Goal: Transaction & Acquisition: Purchase product/service

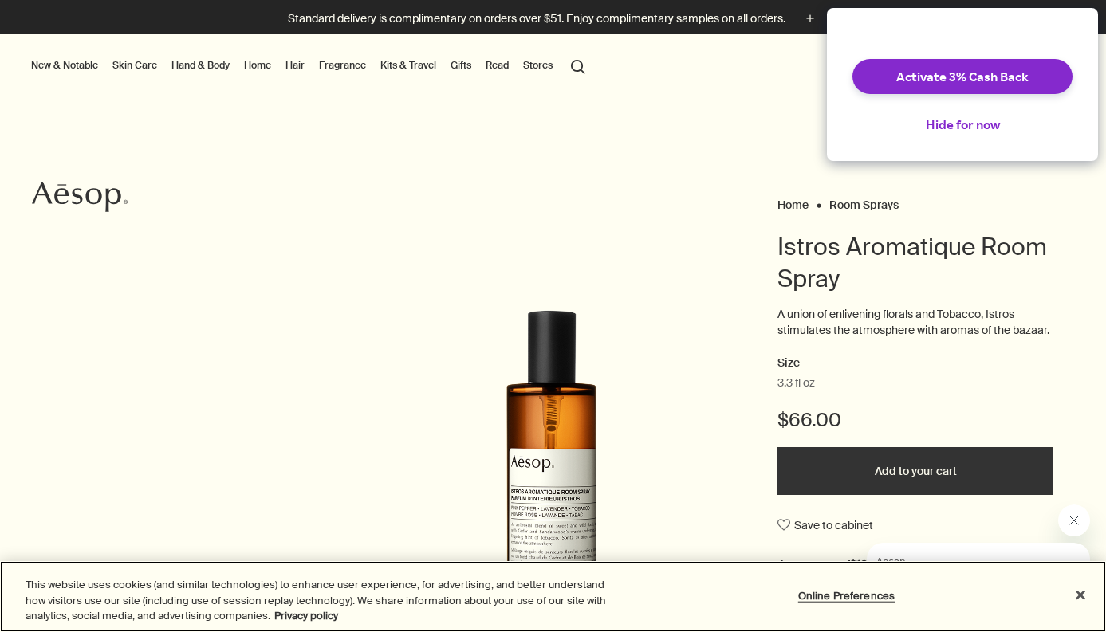
scroll to position [218, 0]
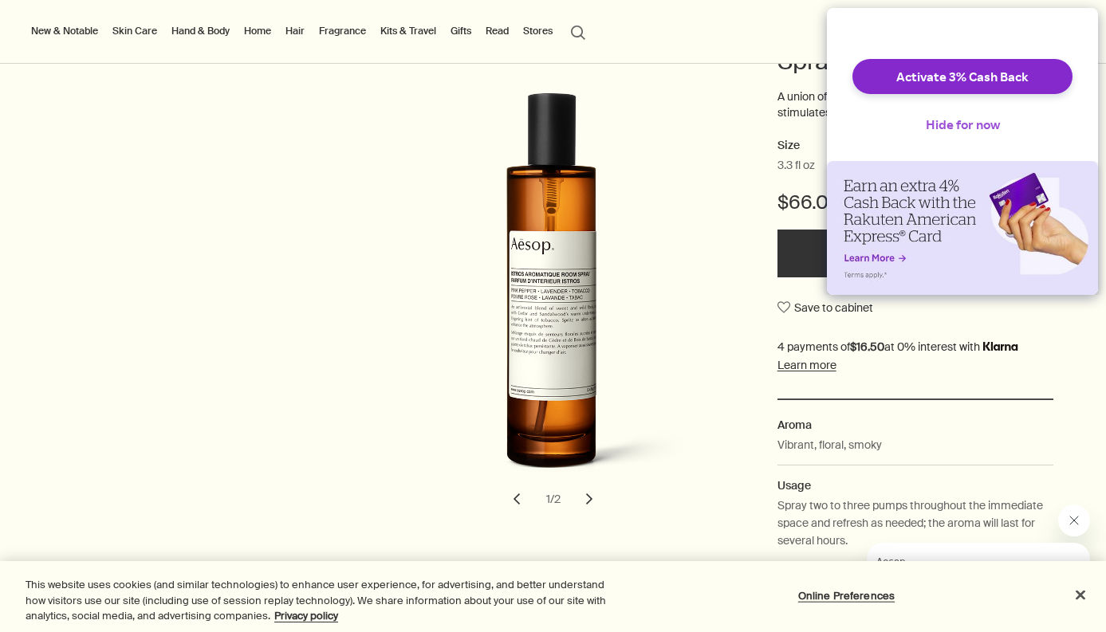
click at [934, 132] on button "Hide for now" at bounding box center [963, 124] width 100 height 35
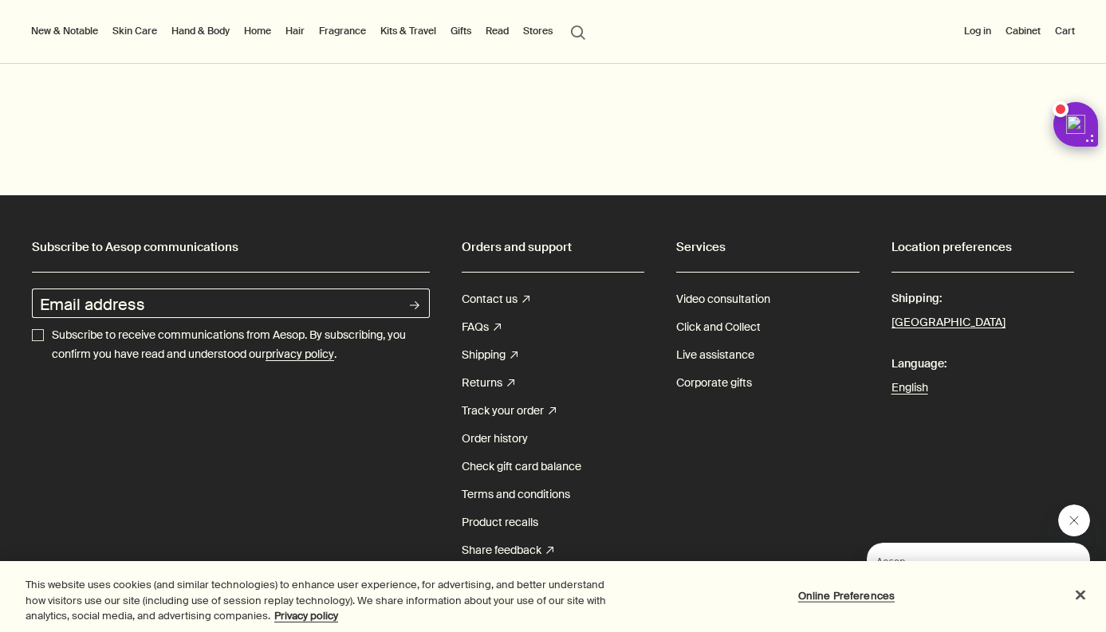
scroll to position [1779, 0]
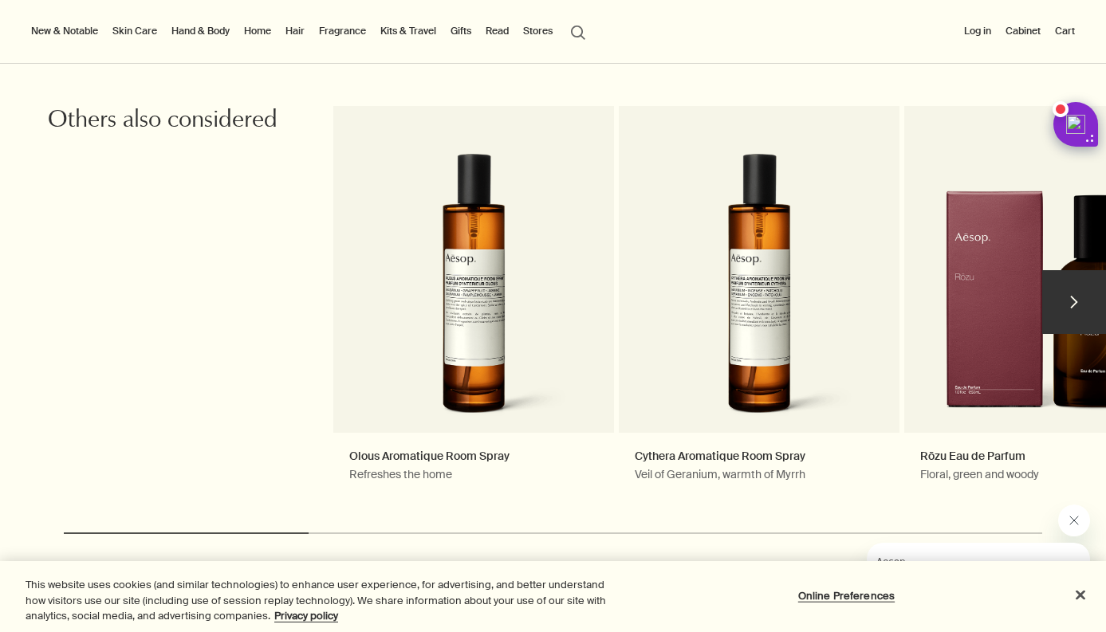
click at [1057, 311] on button "chevron" at bounding box center [1074, 302] width 64 height 64
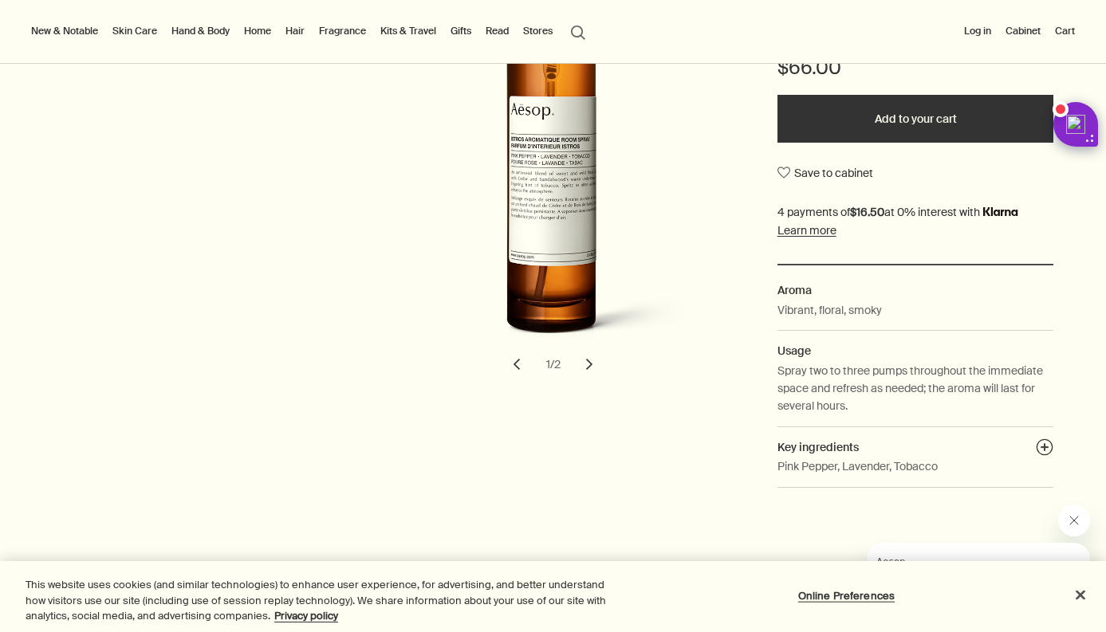
scroll to position [463, 0]
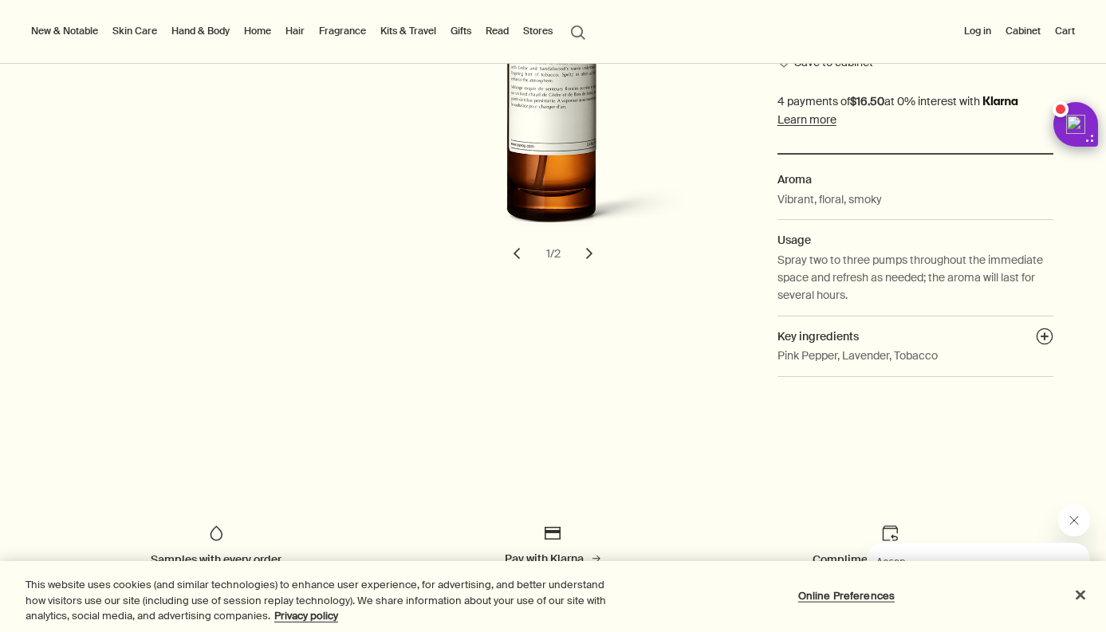
click at [587, 265] on button "chevron" at bounding box center [589, 253] width 35 height 35
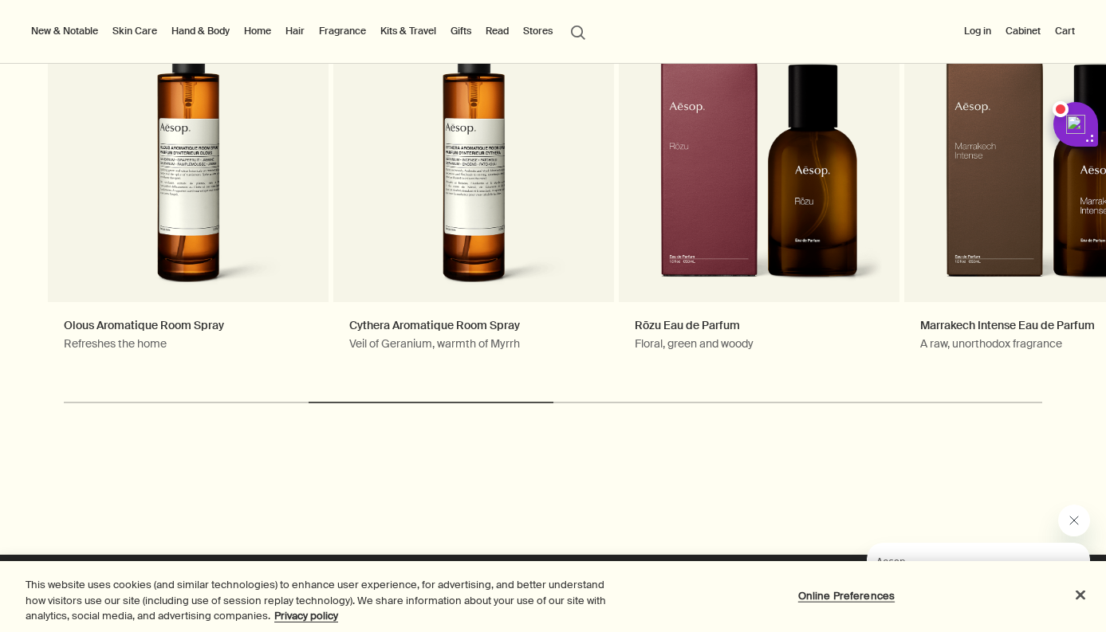
scroll to position [1894, 0]
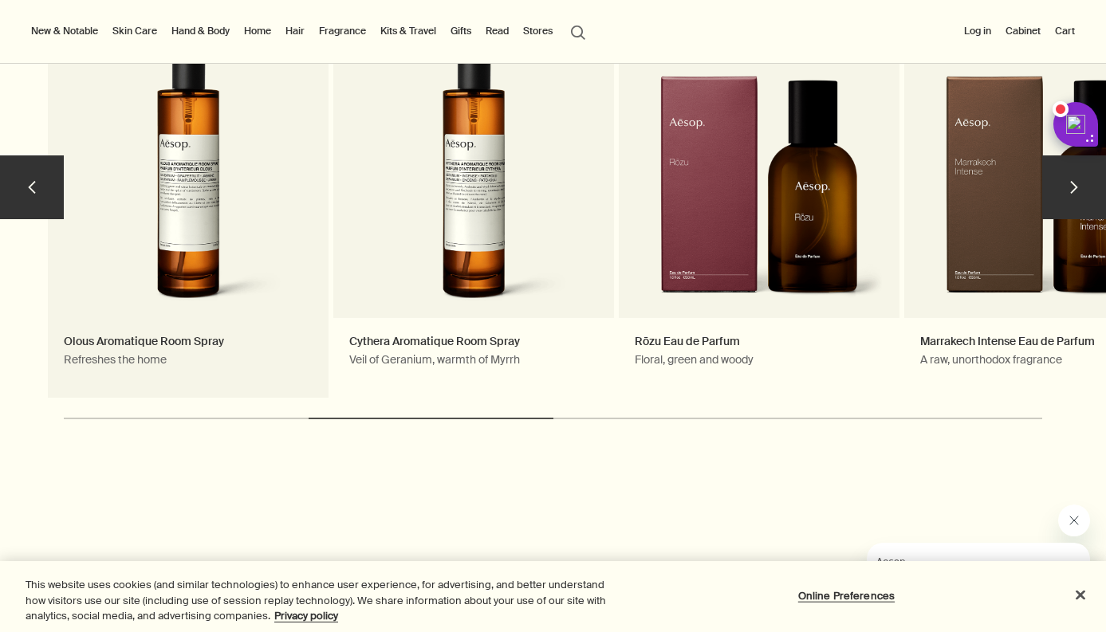
click at [239, 199] on link "Olous Aromatique Room Spray Refreshes the home" at bounding box center [188, 194] width 281 height 407
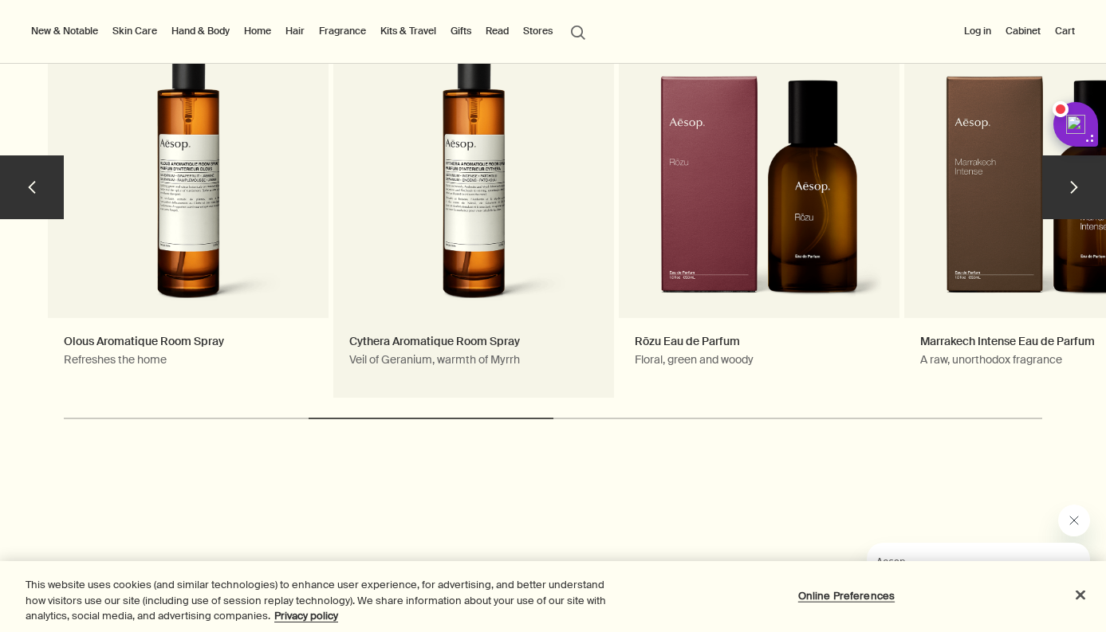
scroll to position [1385, 0]
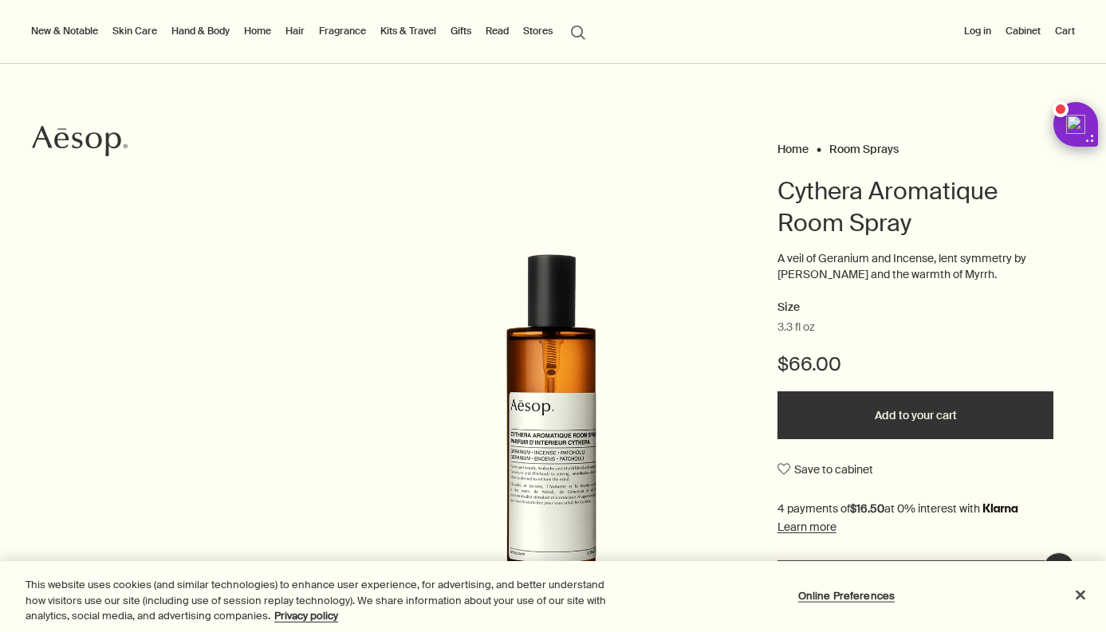
scroll to position [147, 0]
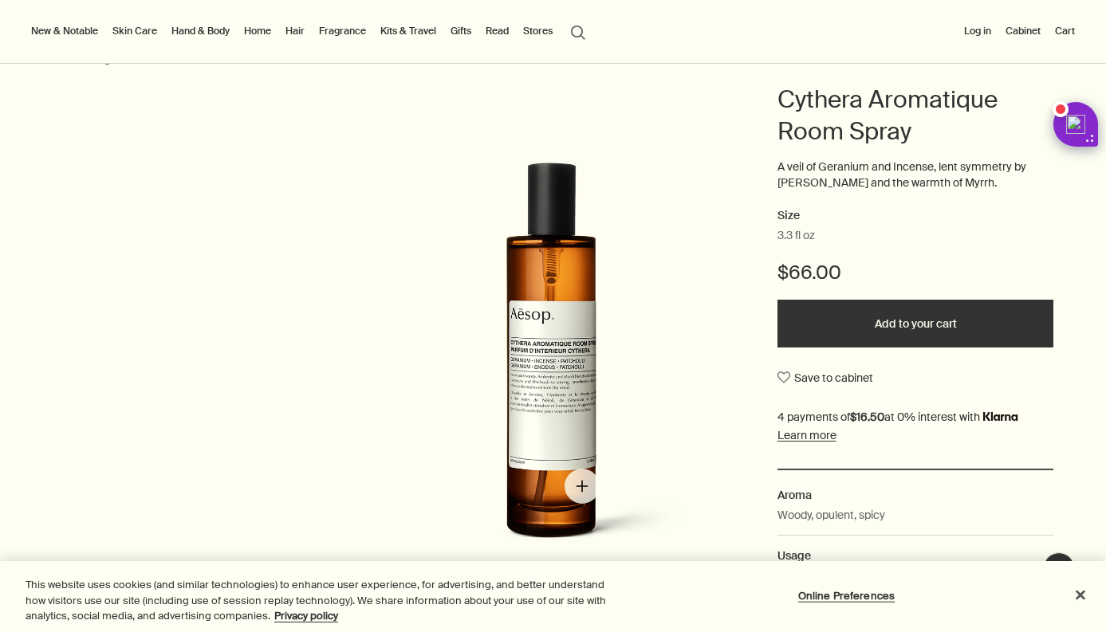
click at [577, 470] on img "Cythera Aromatique Room Spray" at bounding box center [555, 365] width 351 height 404
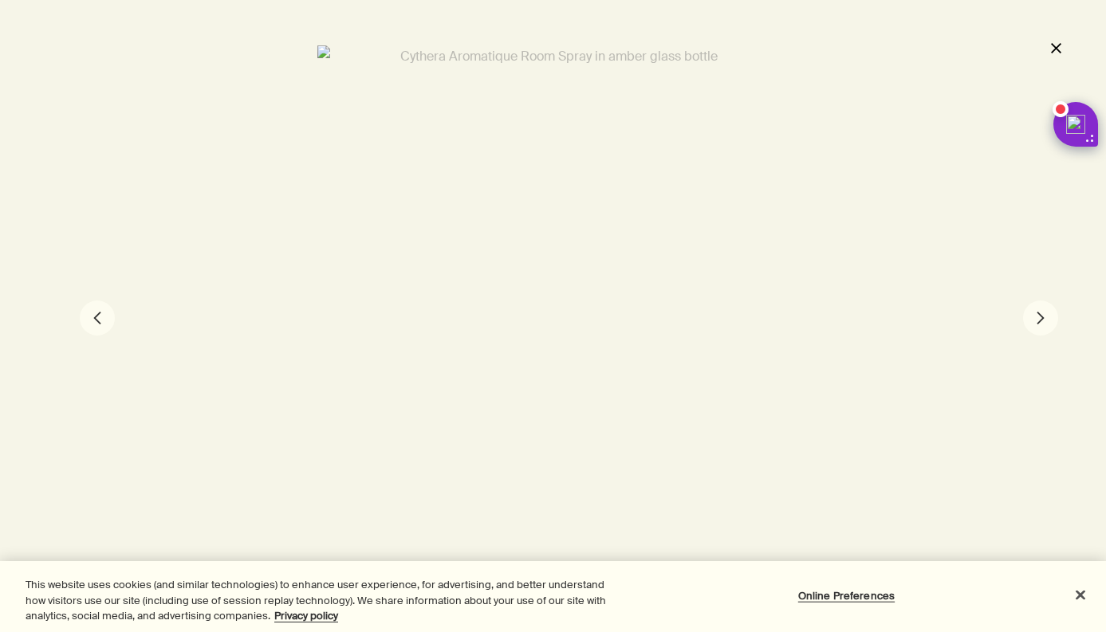
click at [1062, 45] on button "close" at bounding box center [1055, 47] width 19 height 27
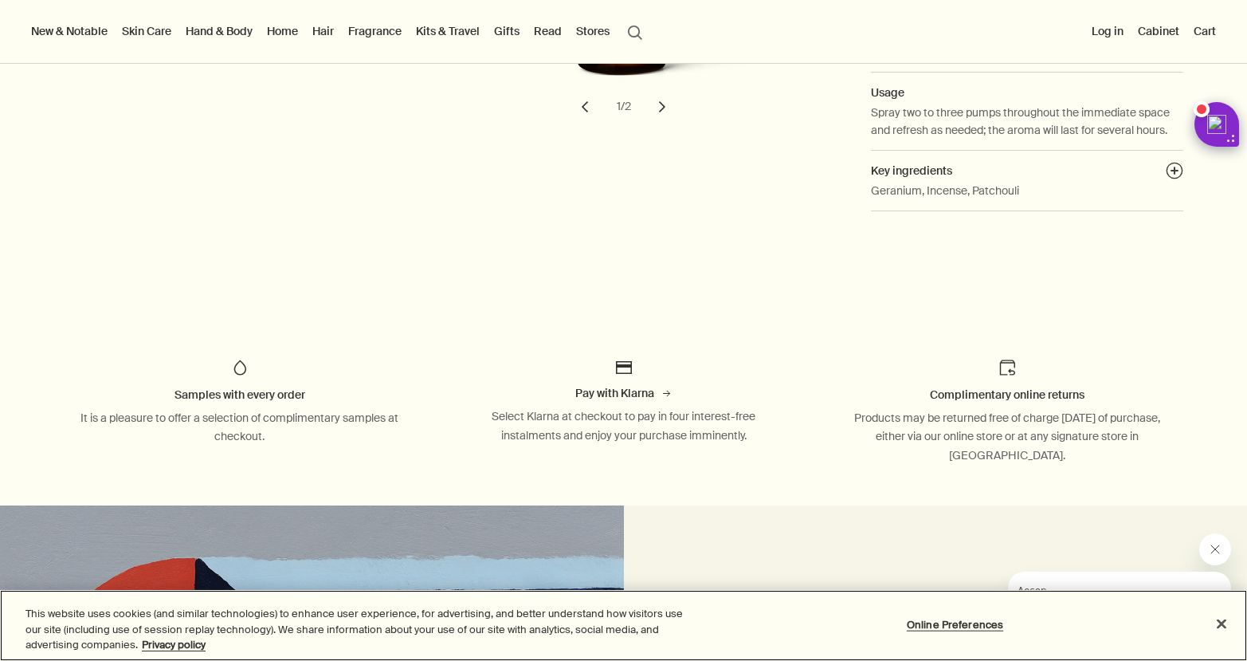
scroll to position [0, 0]
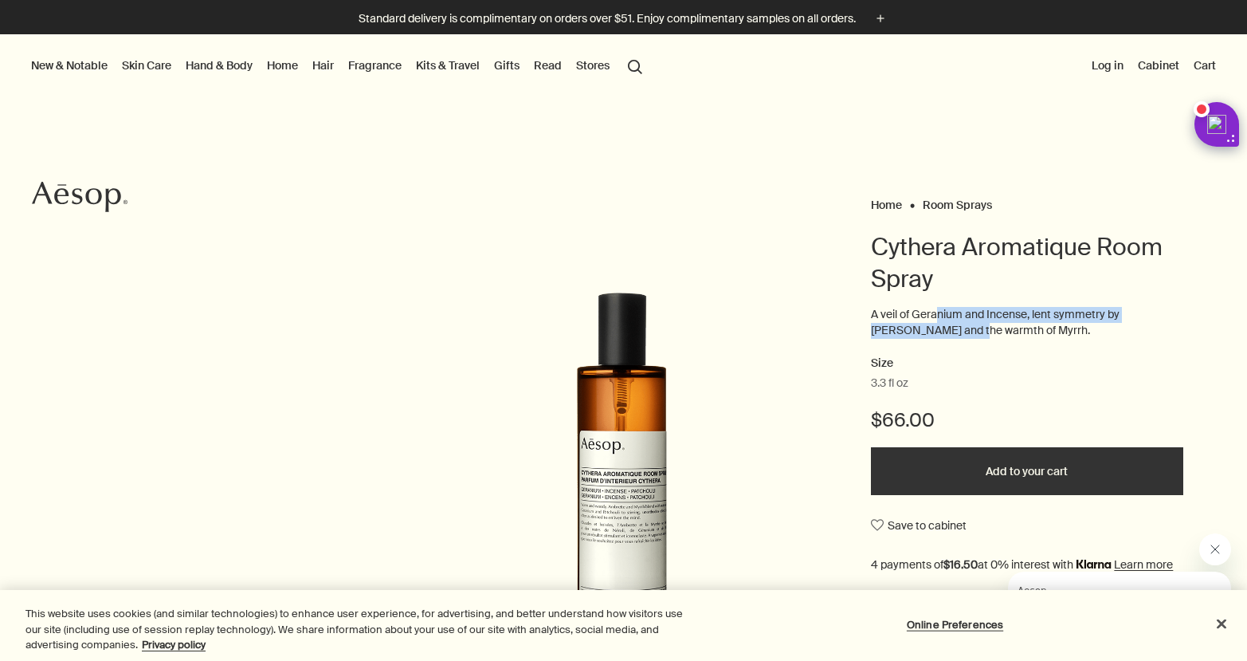
drag, startPoint x: 928, startPoint y: 318, endPoint x: 931, endPoint y: 330, distance: 12.4
click at [931, 330] on p "A veil of Geranium and Incense, lent symmetry by woody Patchouli and the warmth…" at bounding box center [1027, 322] width 312 height 31
drag, startPoint x: 931, startPoint y: 330, endPoint x: 1092, endPoint y: 331, distance: 161.0
click at [1092, 331] on p "A veil of Geranium and Incense, lent symmetry by woody Patchouli and the warmth…" at bounding box center [1027, 322] width 312 height 31
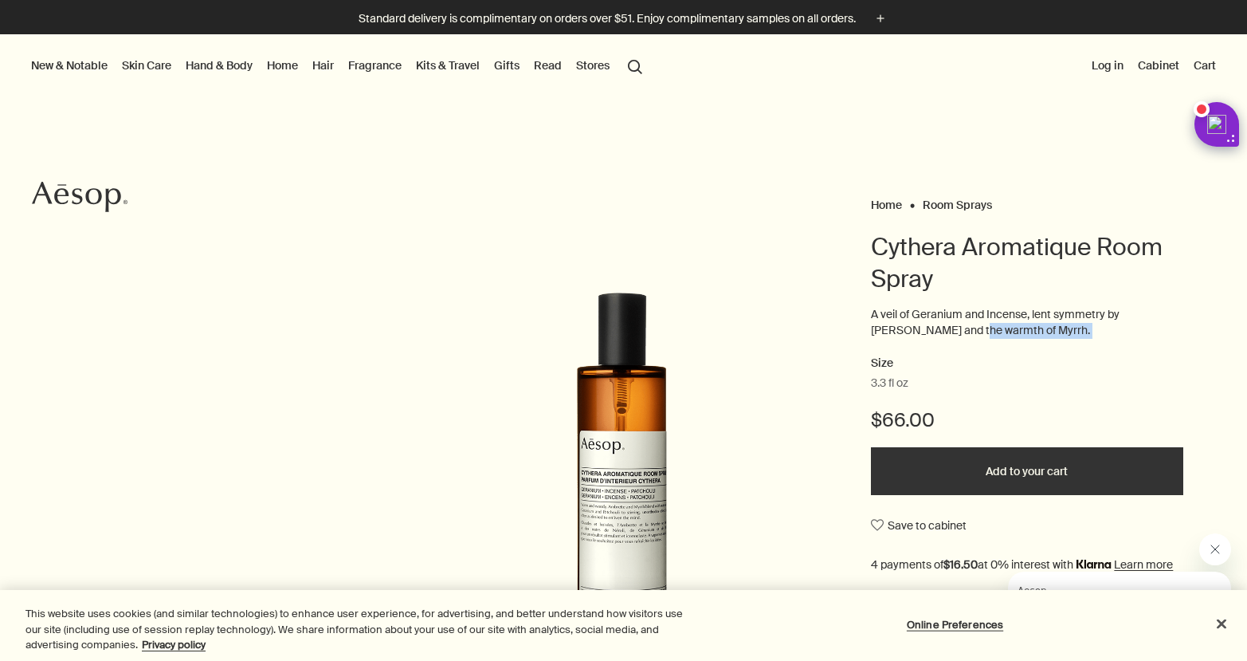
click at [1092, 331] on p "A veil of Geranium and Incense, lent symmetry by woody Patchouli and the warmth…" at bounding box center [1027, 322] width 312 height 31
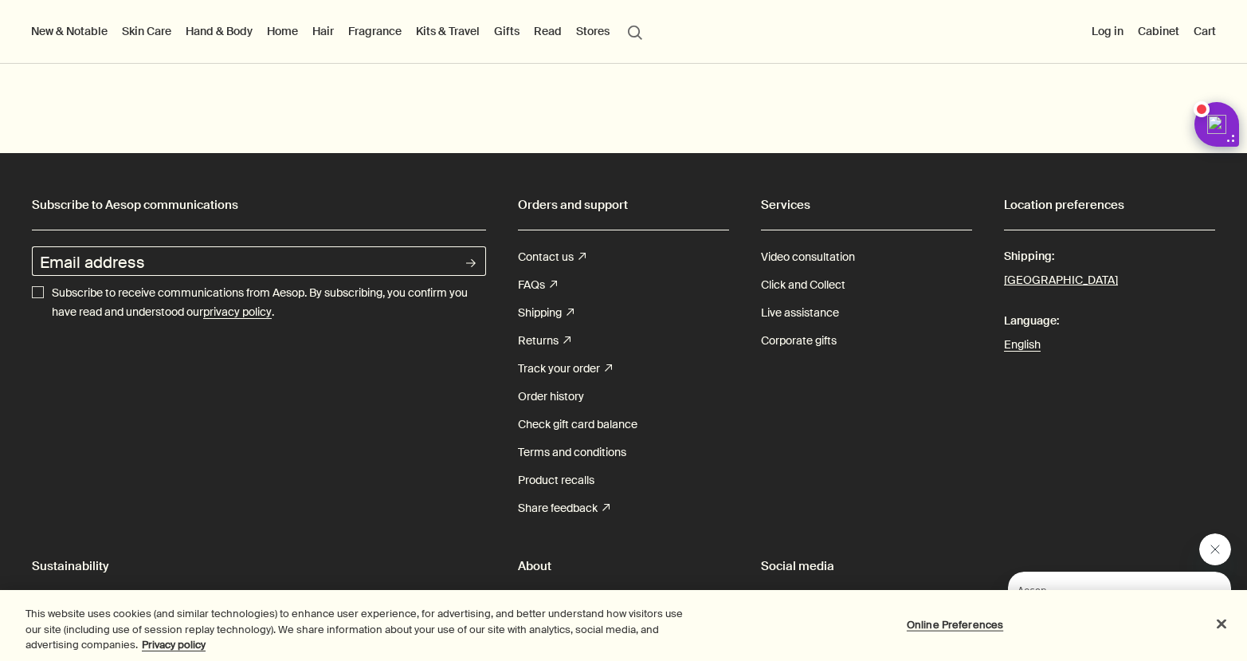
scroll to position [1793, 0]
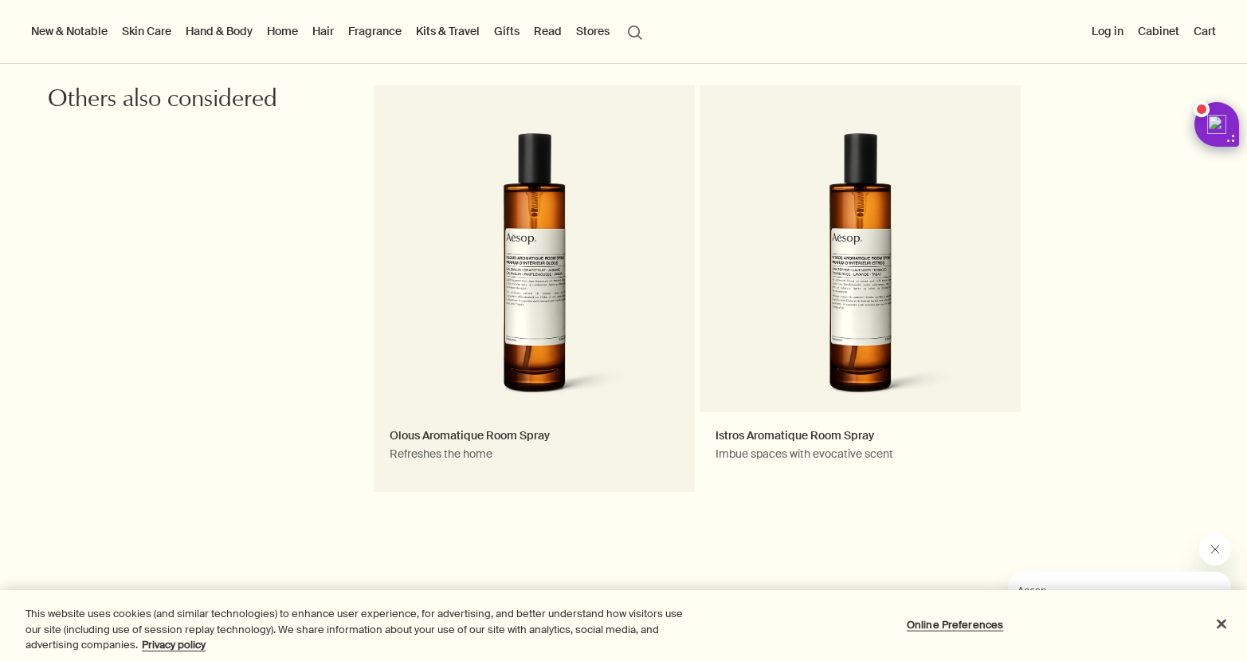
click at [605, 293] on link "Olous Aromatique Room Spray Refreshes the home" at bounding box center [534, 288] width 321 height 407
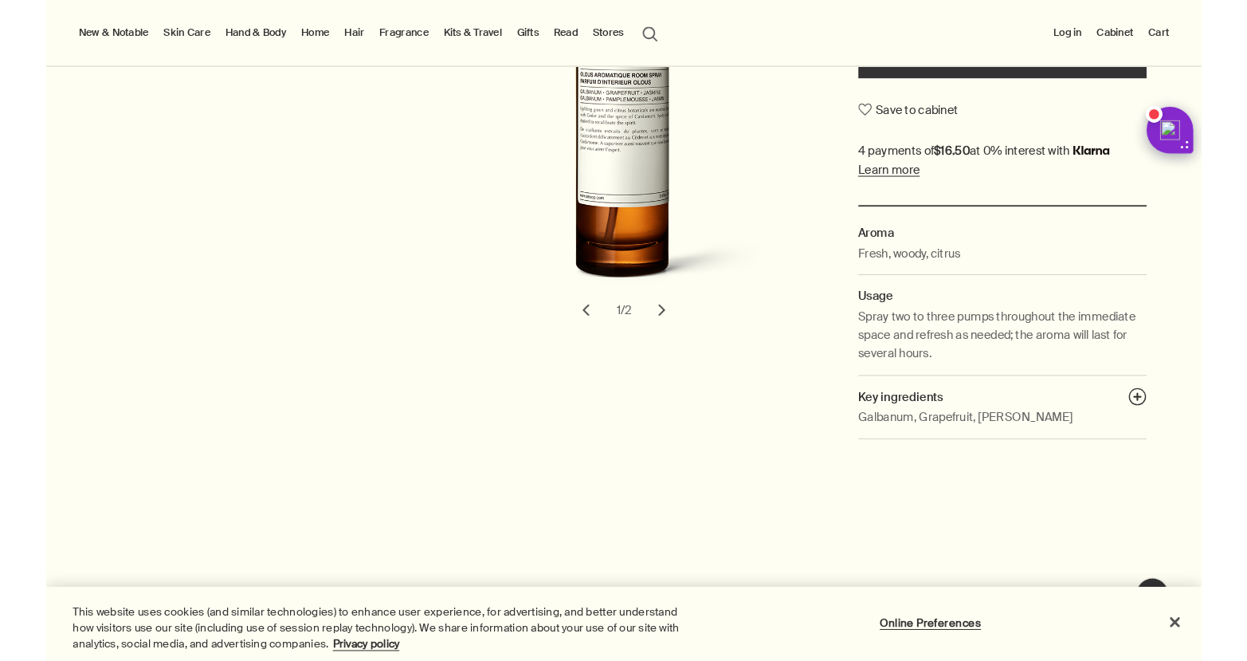
scroll to position [202, 0]
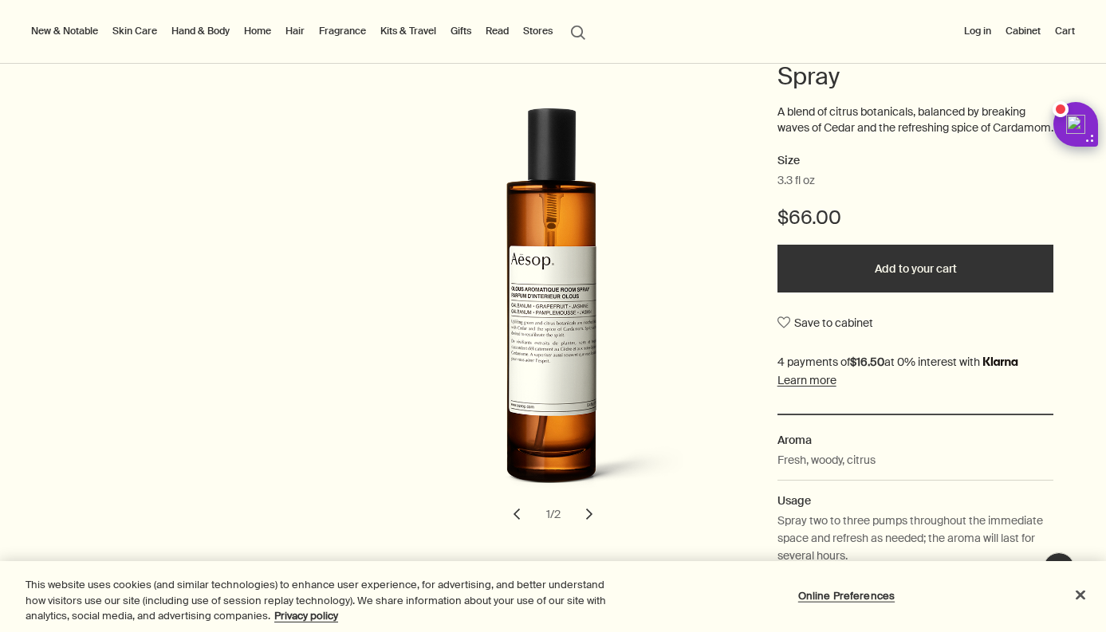
click at [898, 290] on button "Add to your cart" at bounding box center [915, 269] width 277 height 48
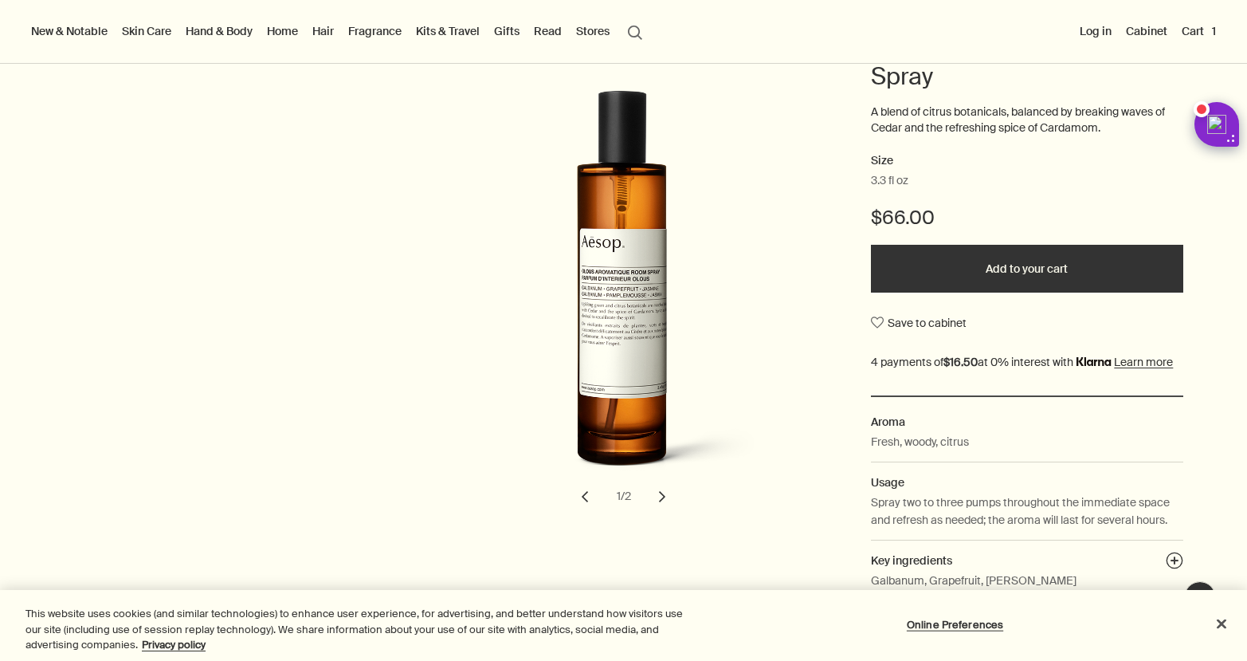
click at [1103, 36] on button "Log in" at bounding box center [1096, 31] width 38 height 21
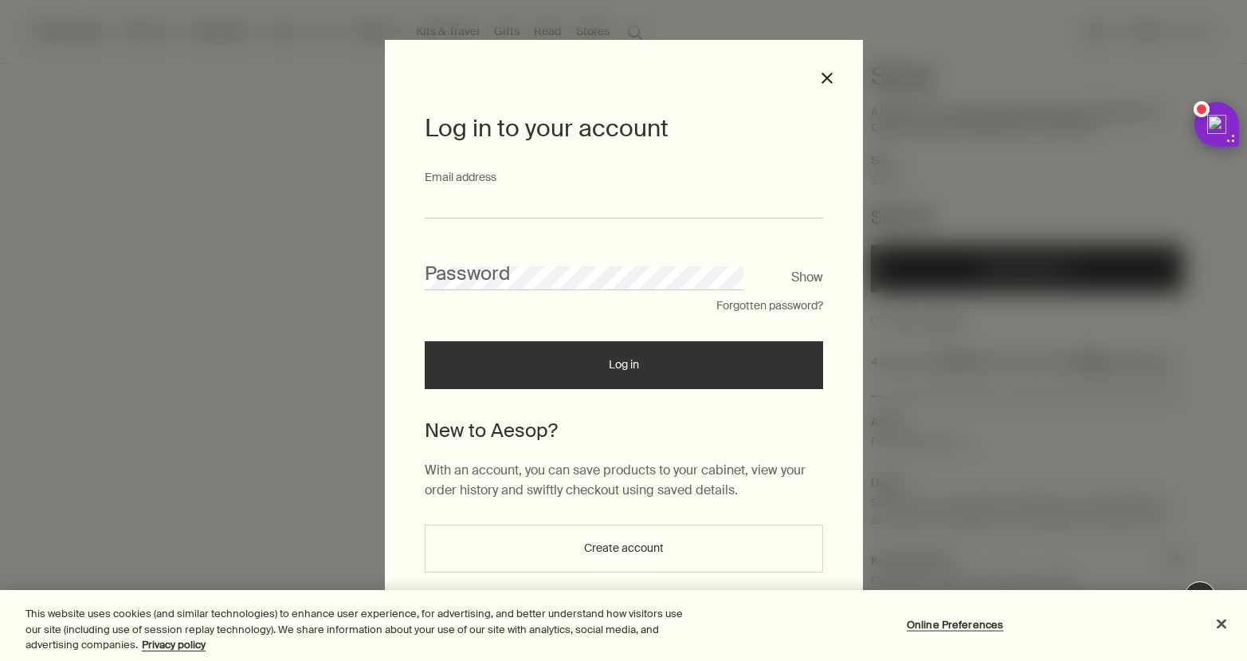
click at [560, 205] on input "Email address" at bounding box center [624, 203] width 399 height 29
type input "**********"
click at [594, 544] on button "Create account" at bounding box center [624, 548] width 399 height 48
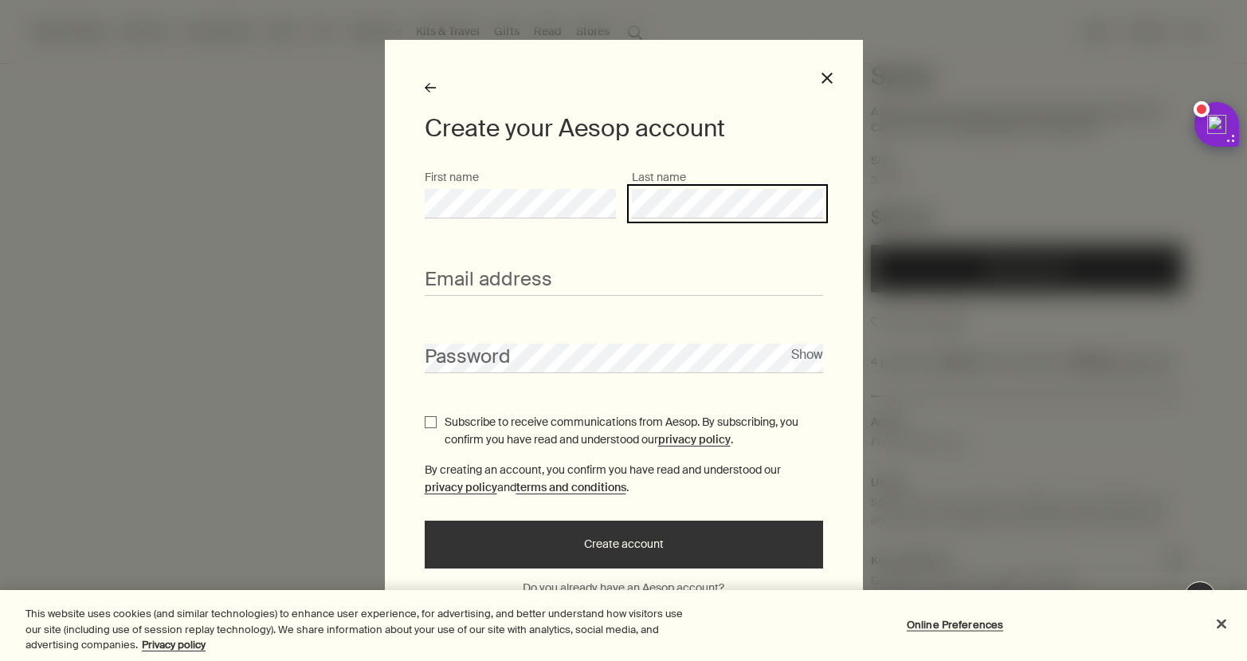
scroll to position [0, 0]
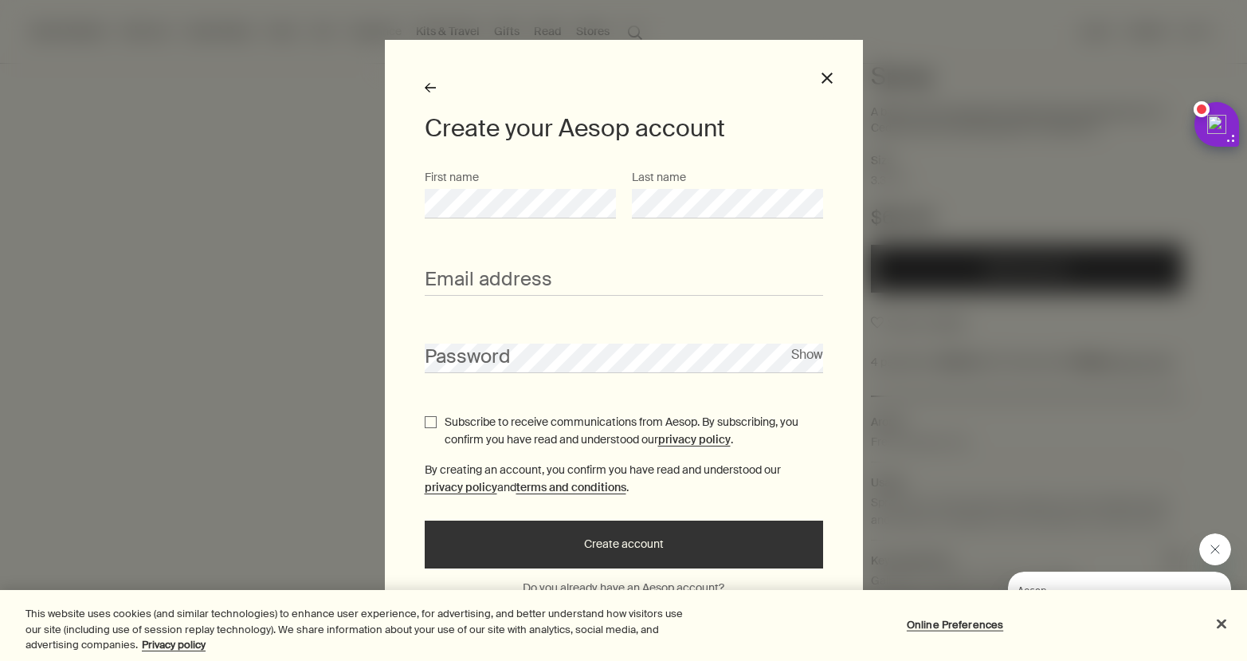
click at [455, 261] on div "Email address" at bounding box center [624, 270] width 399 height 49
click at [456, 269] on input "Email address" at bounding box center [624, 280] width 399 height 29
type input "**********"
click at [814, 355] on button "Show" at bounding box center [807, 355] width 32 height 22
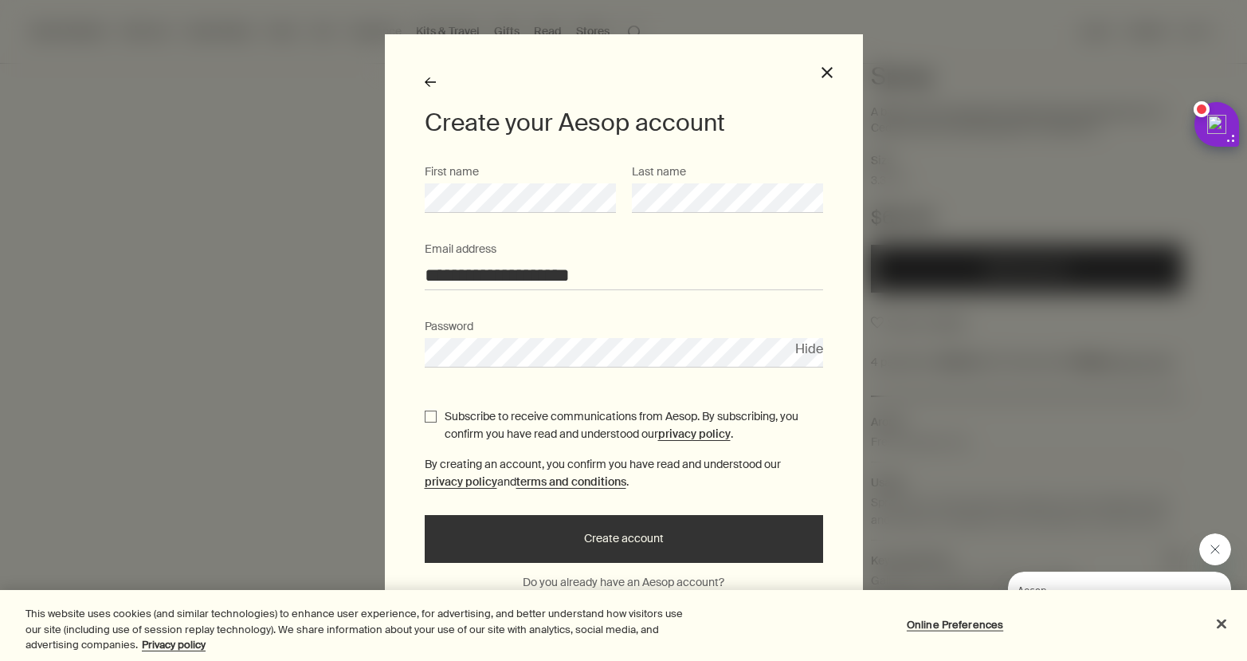
scroll to position [14, 0]
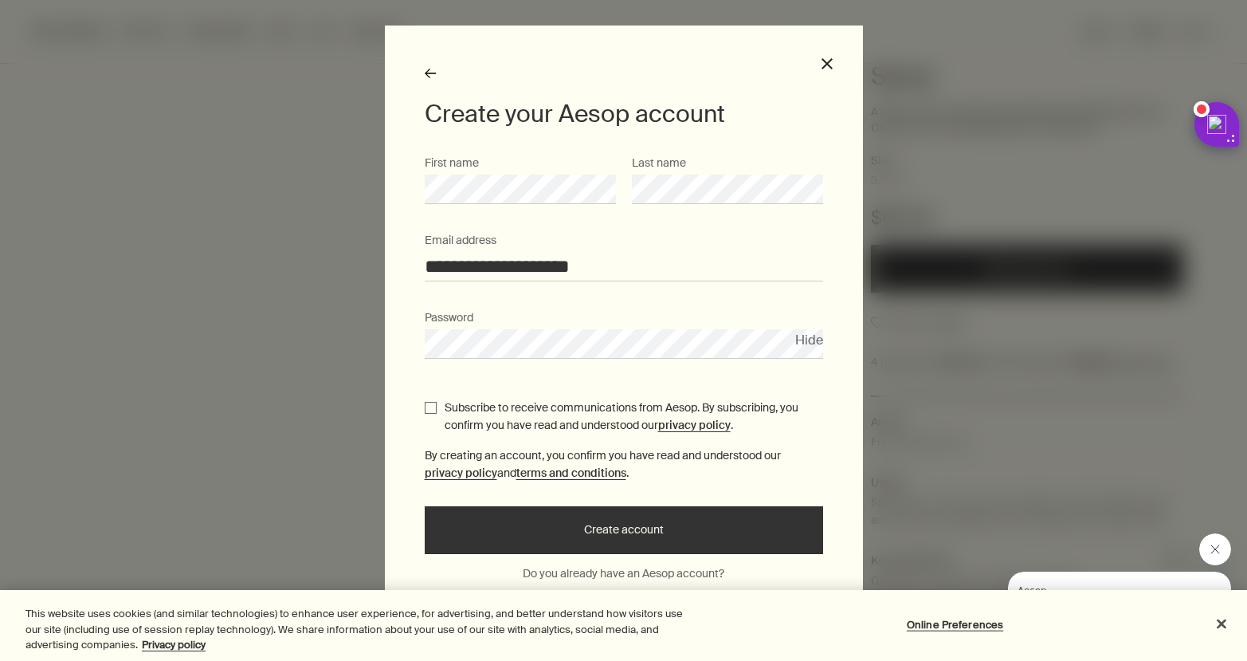
click at [425, 410] on input "Subscribe to receive communications from Aesop. By subscribing, you confirm you…" at bounding box center [431, 408] width 12 height 12
checkbox input "true"
click at [585, 536] on button "Create account" at bounding box center [624, 530] width 399 height 48
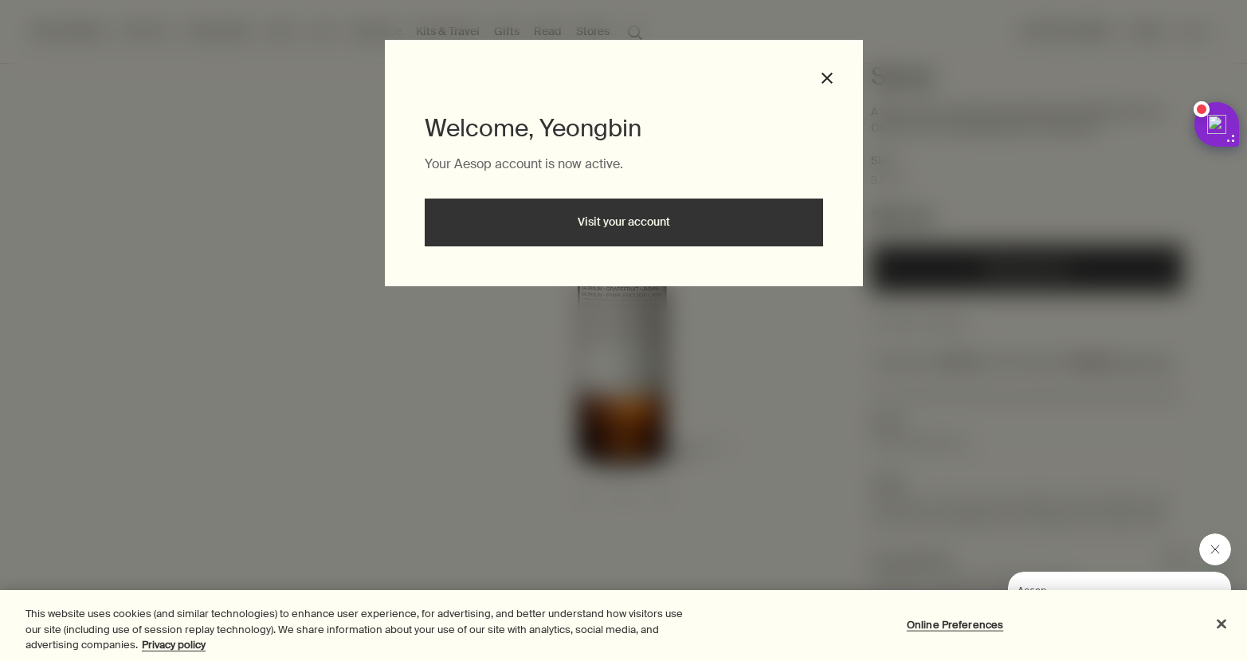
scroll to position [0, 0]
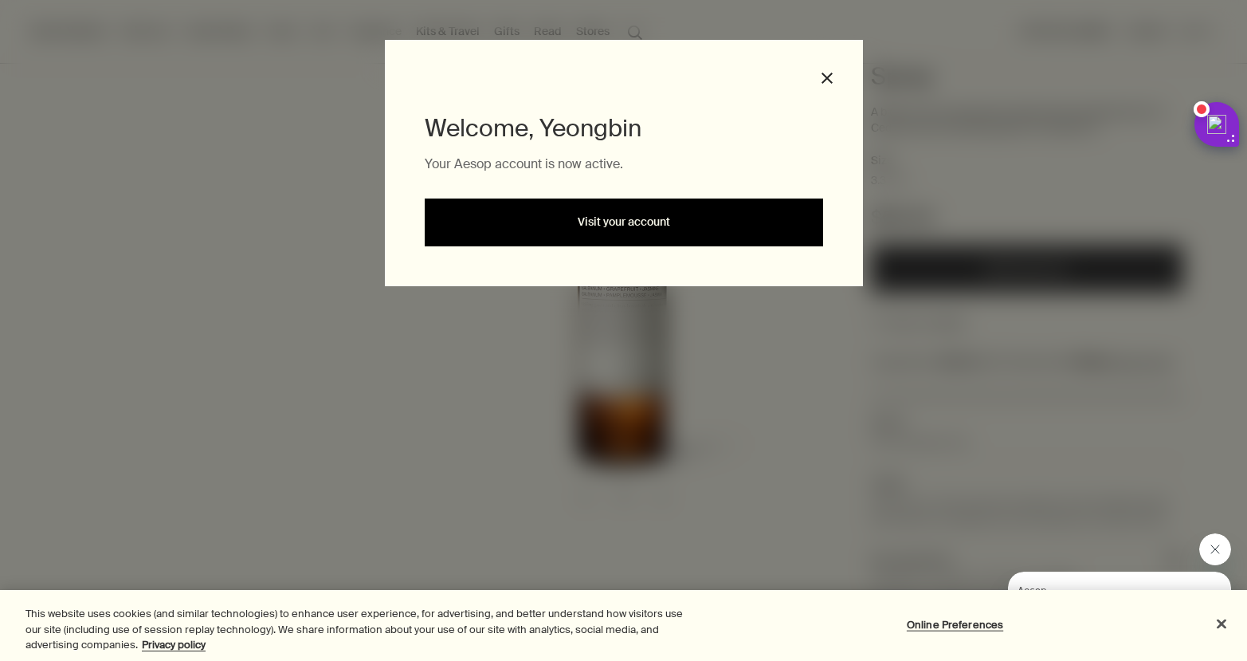
click at [611, 230] on link "Visit your account" at bounding box center [624, 222] width 399 height 48
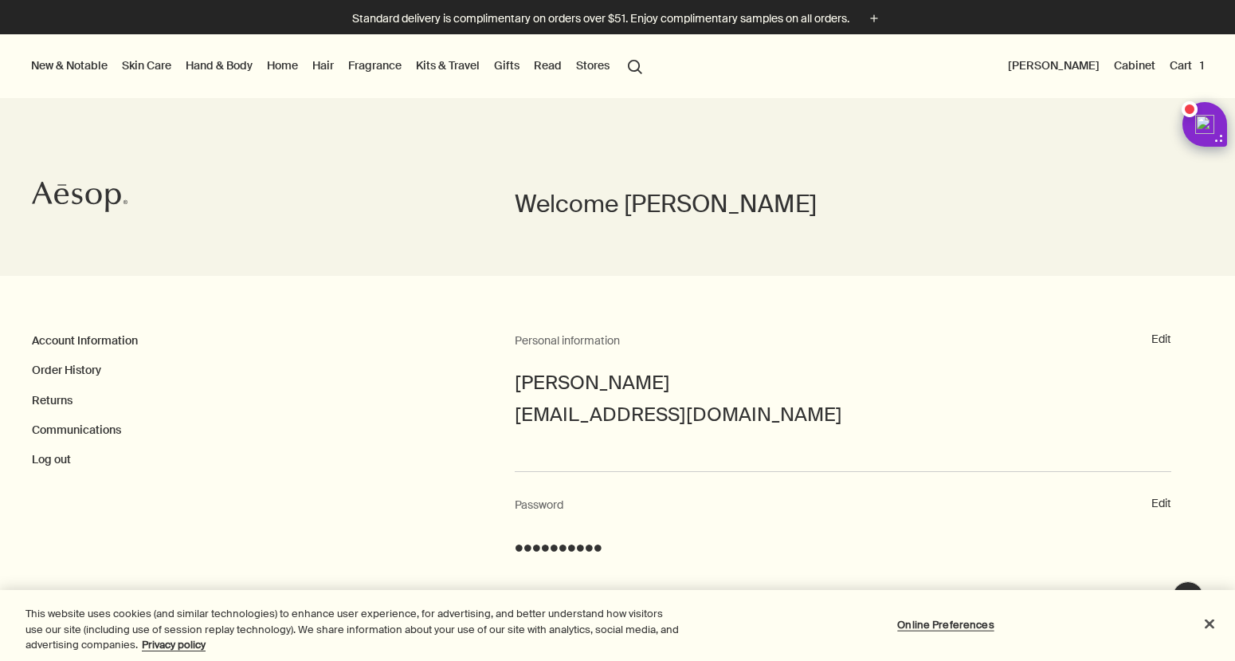
click at [1191, 65] on button "Cart 1" at bounding box center [1187, 65] width 41 height 21
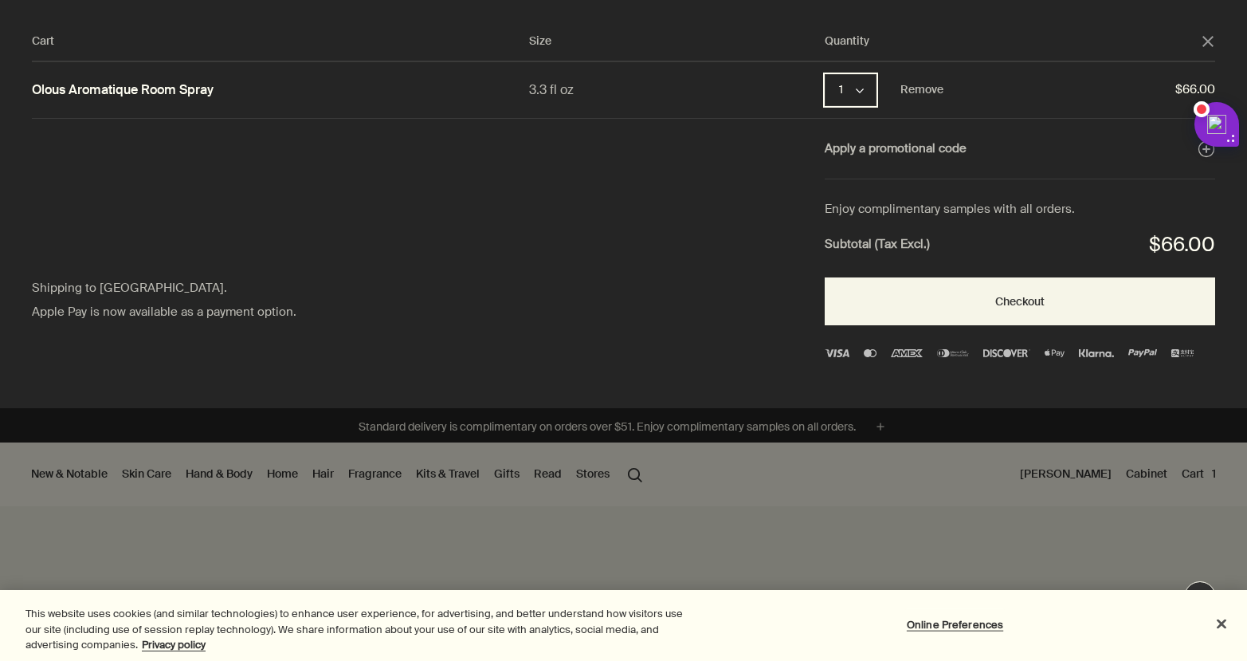
click at [850, 93] on button "1 chevron" at bounding box center [851, 90] width 52 height 32
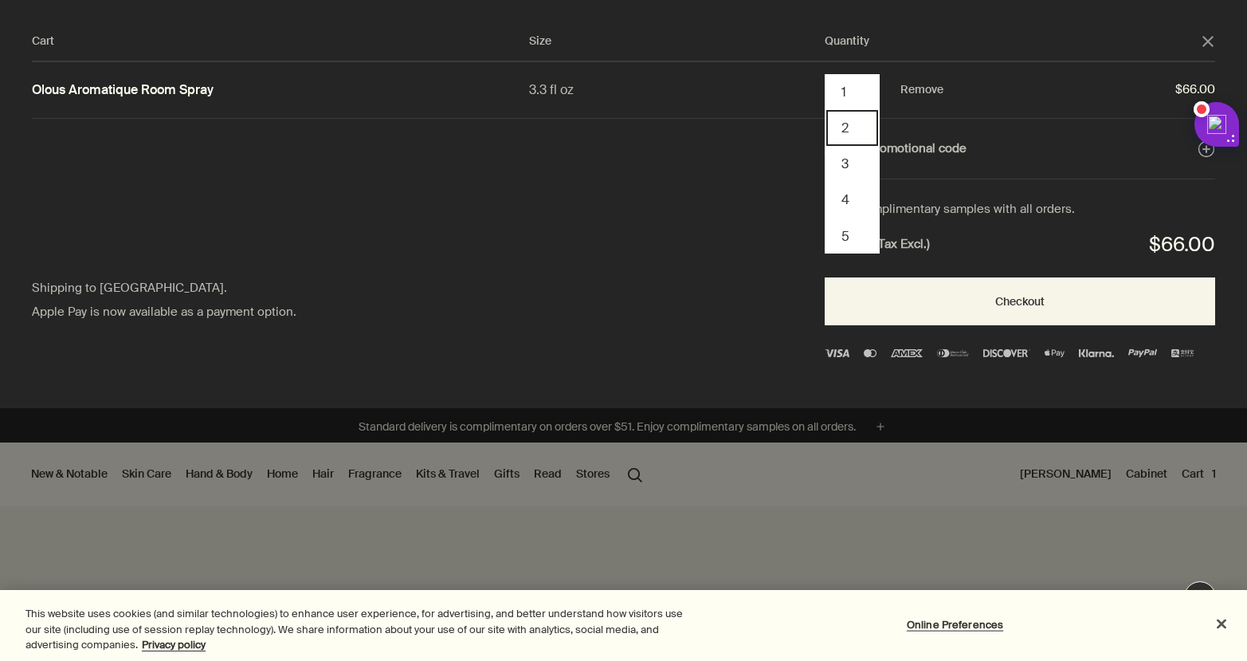
click at [861, 143] on button "2" at bounding box center [853, 128] width 52 height 36
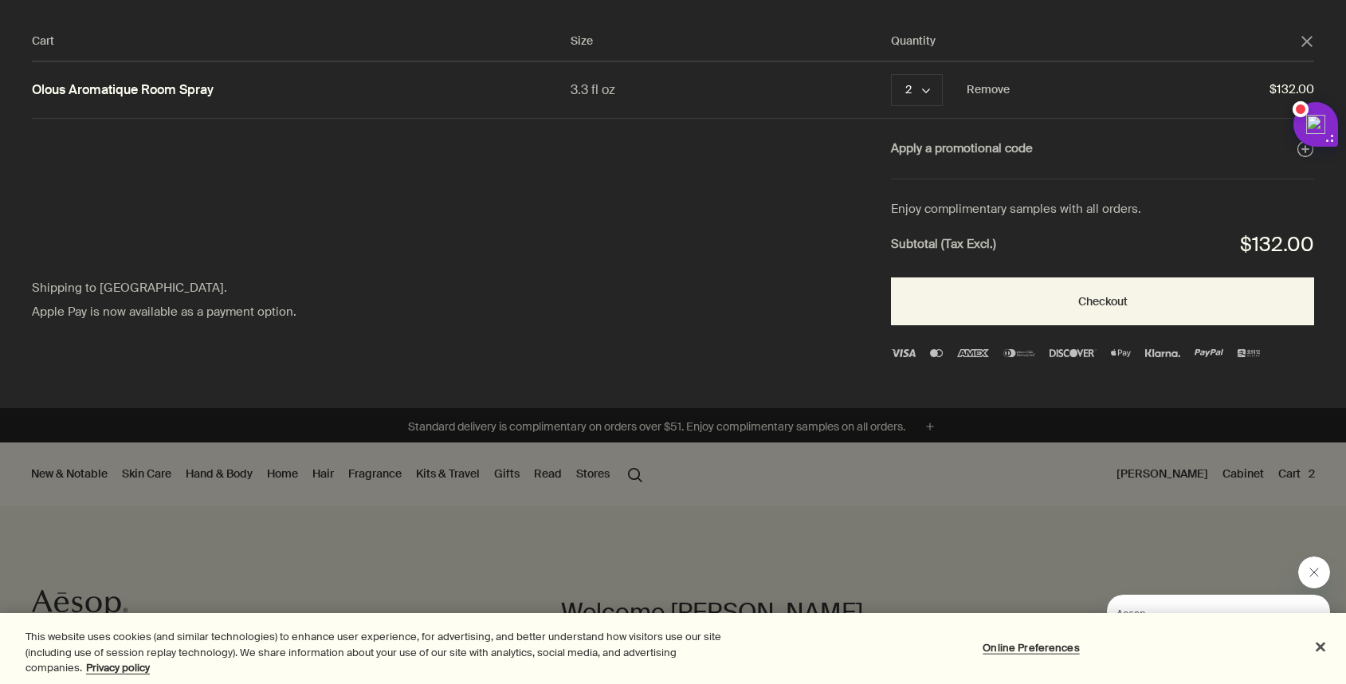
click at [1235, 34] on div "Cart Size Quantity close Olous Aromatique Room Spray 3.3 fl oz 2 chevron Remove…" at bounding box center [689, 204] width 1378 height 408
click at [1235, 37] on icon "close" at bounding box center [1307, 41] width 11 height 11
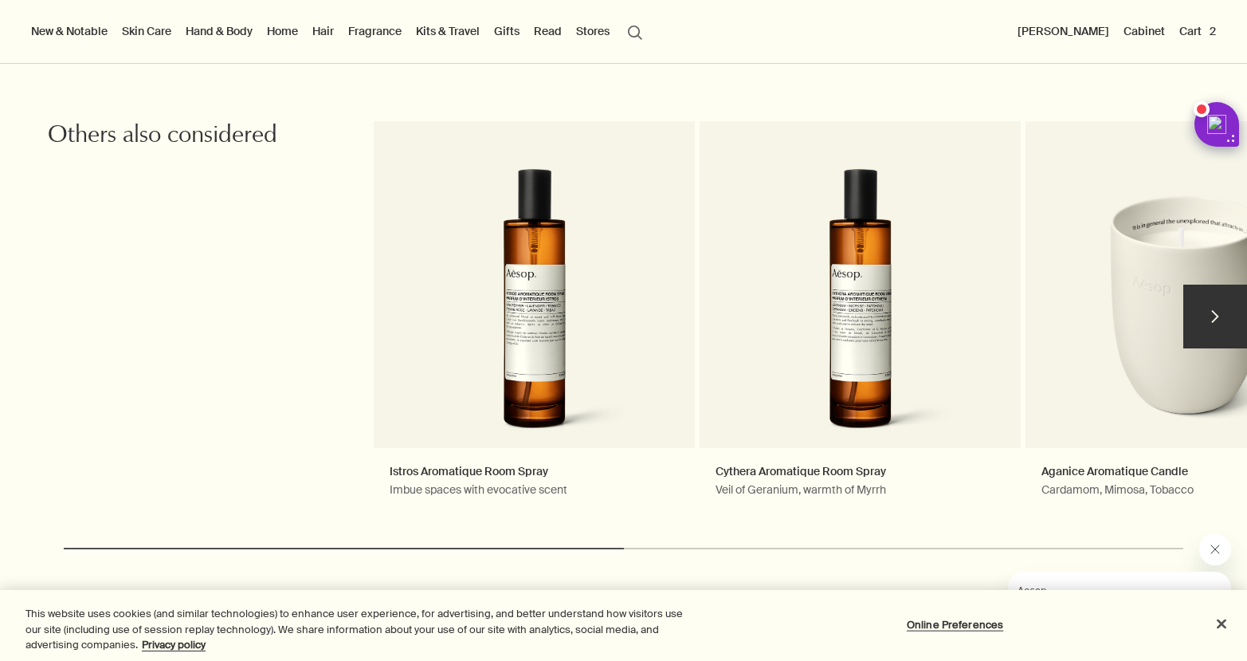
click at [658, 548] on div at bounding box center [624, 549] width 1120 height 2
click at [1215, 330] on button "chevron" at bounding box center [1216, 317] width 64 height 64
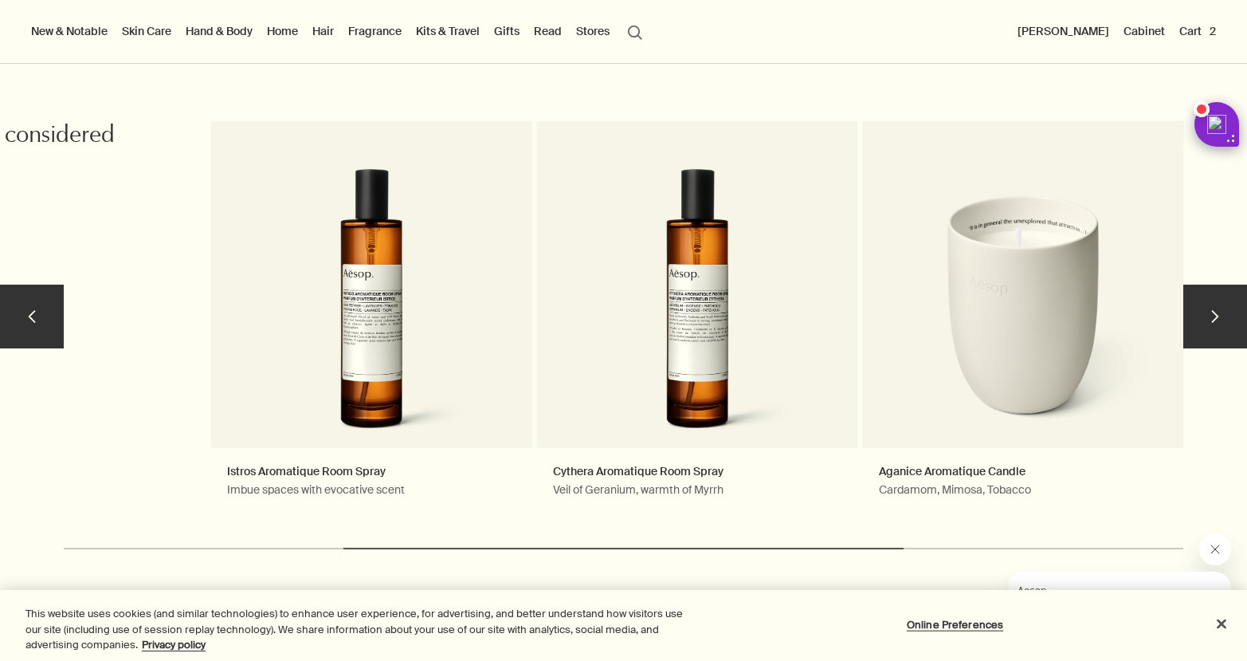
click at [1215, 330] on button "chevron" at bounding box center [1216, 317] width 64 height 64
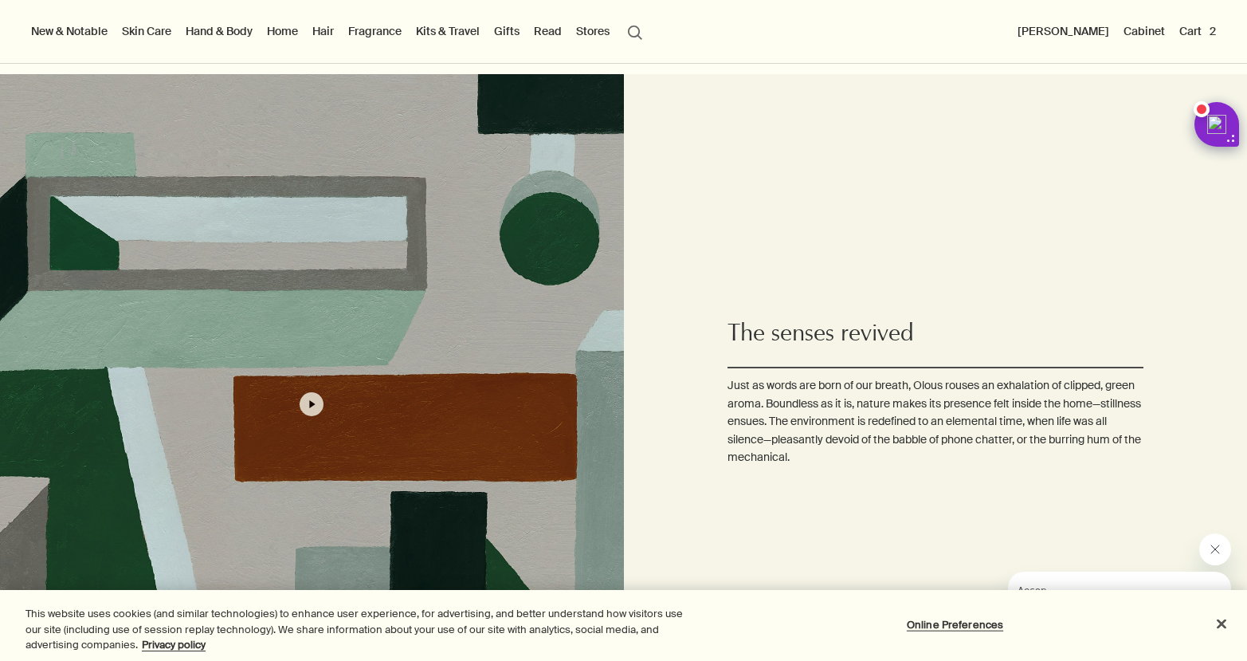
scroll to position [291, 0]
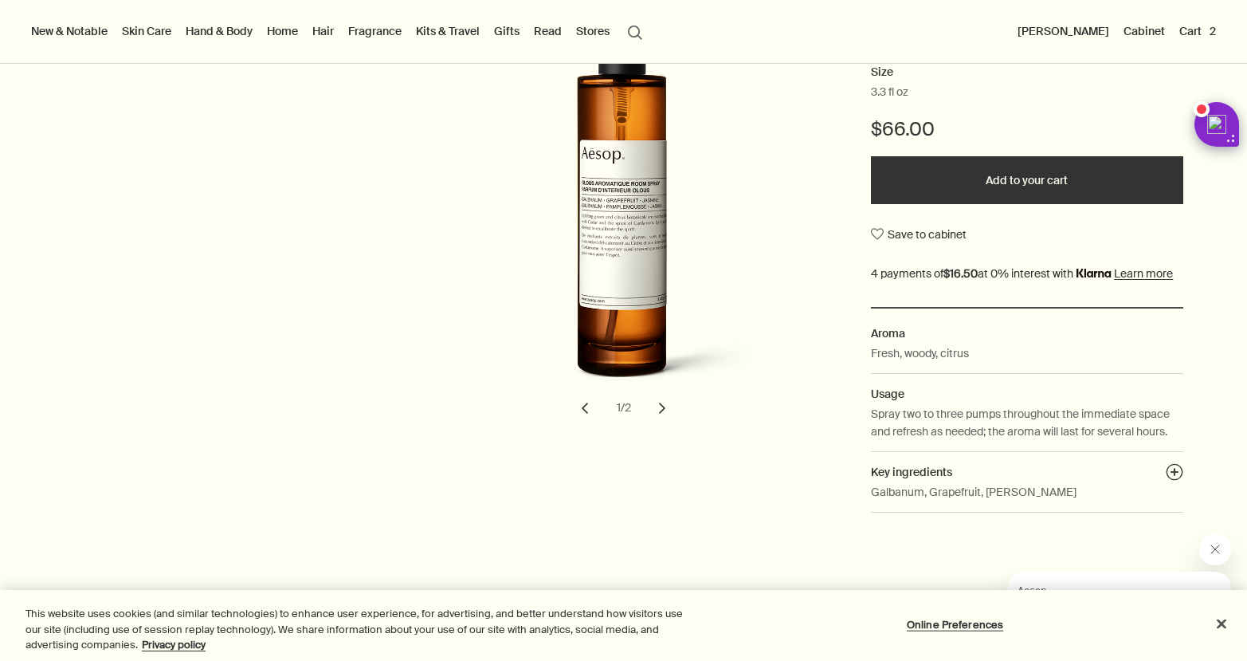
click at [1204, 31] on button "Cart 2" at bounding box center [1197, 31] width 43 height 21
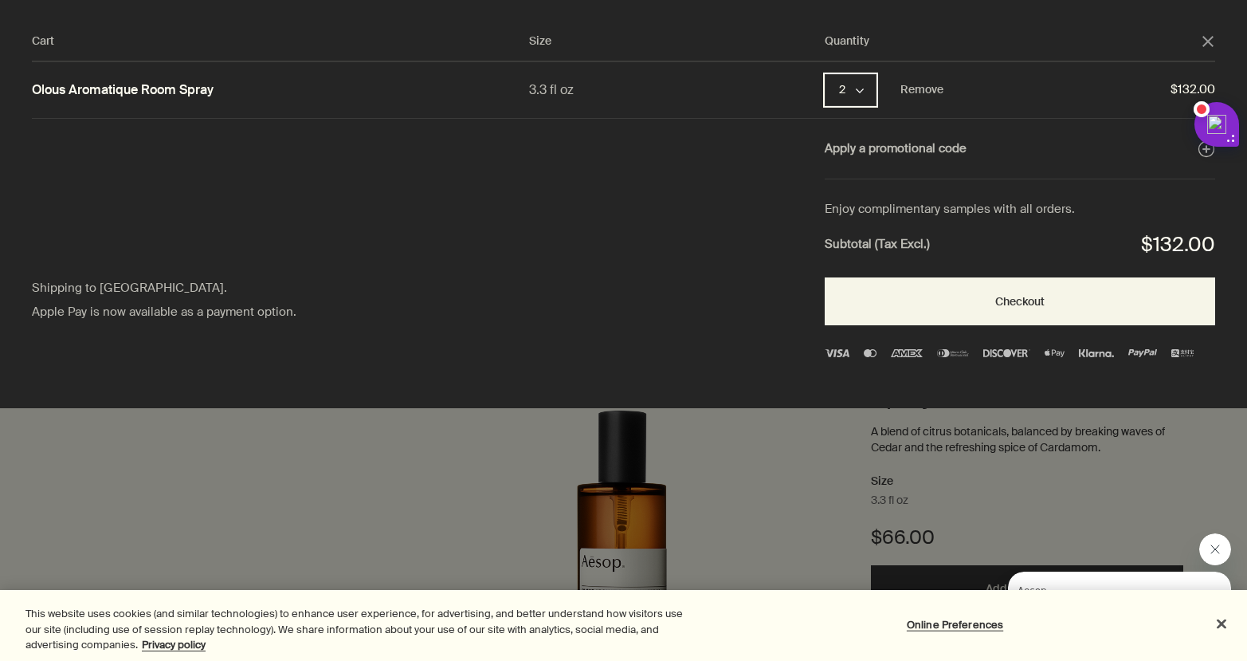
click at [858, 98] on button "2 chevron" at bounding box center [851, 90] width 52 height 32
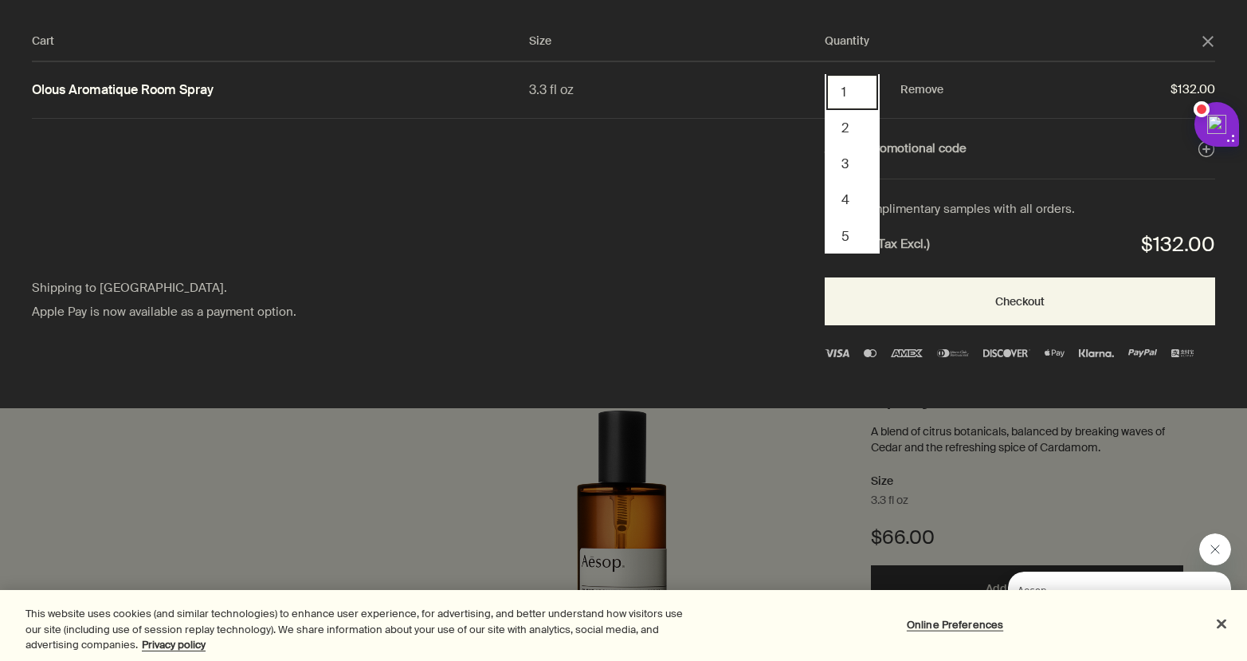
click at [856, 101] on button "1" at bounding box center [853, 92] width 52 height 36
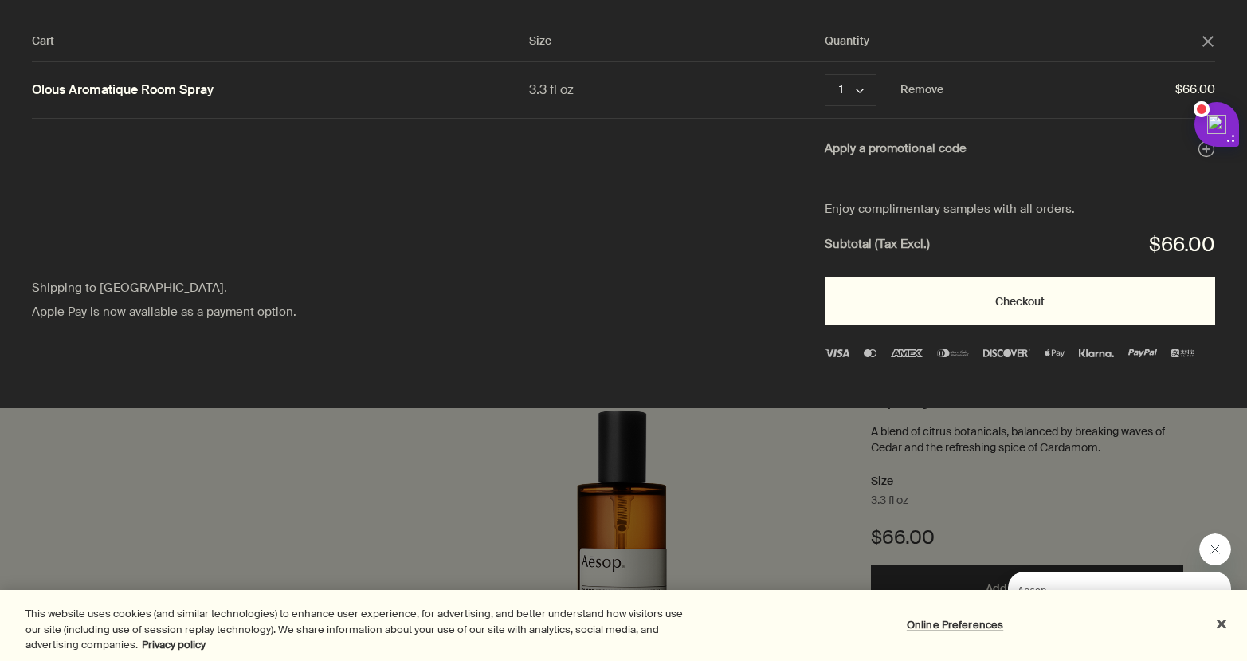
click at [1023, 304] on button "Checkout" at bounding box center [1020, 301] width 391 height 48
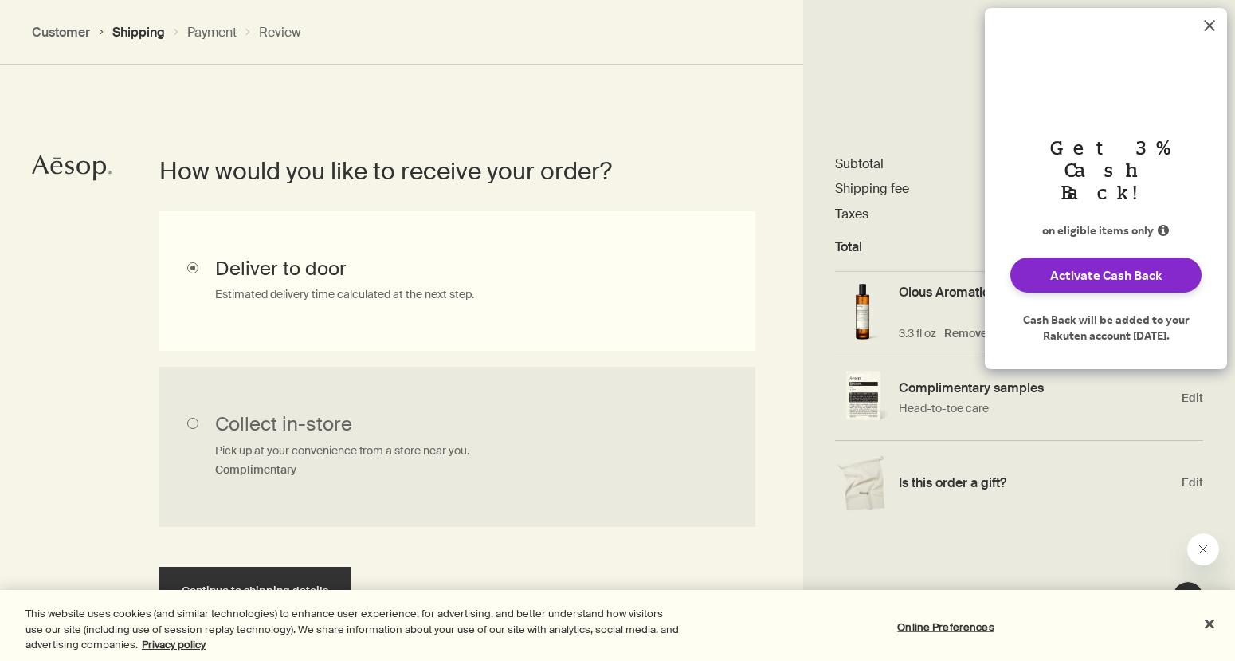
click at [1204, 19] on icon "Dismiss Rakuten Cash Back message" at bounding box center [1210, 25] width 13 height 13
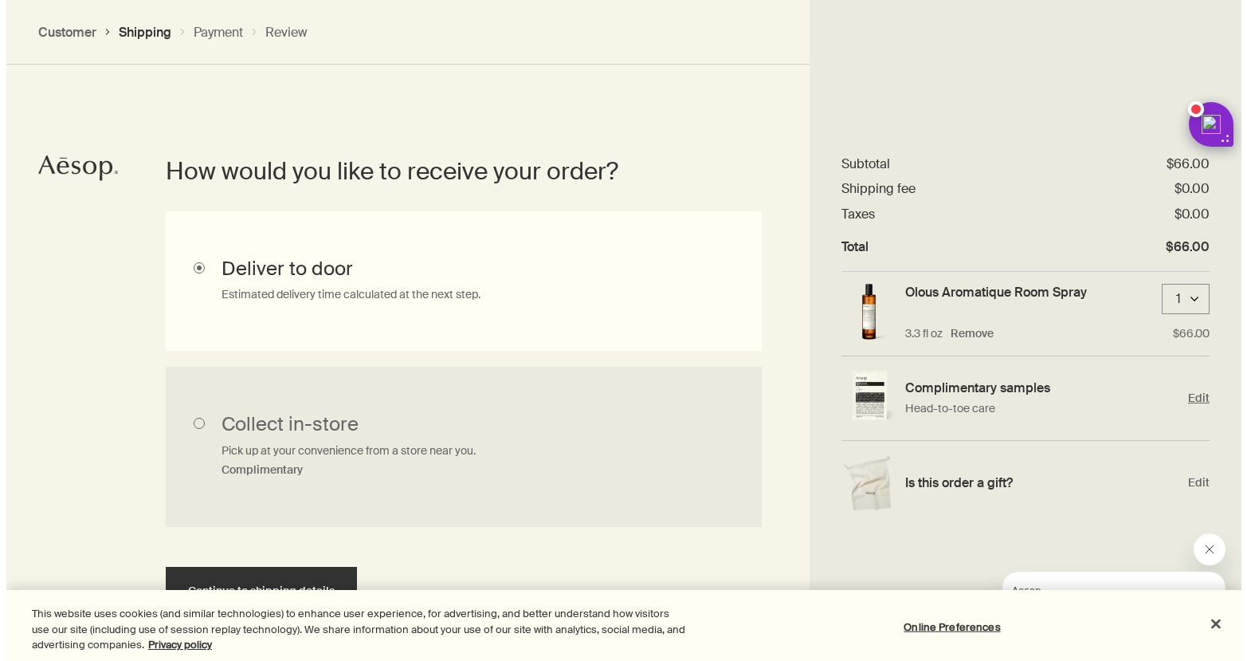
scroll to position [398, 0]
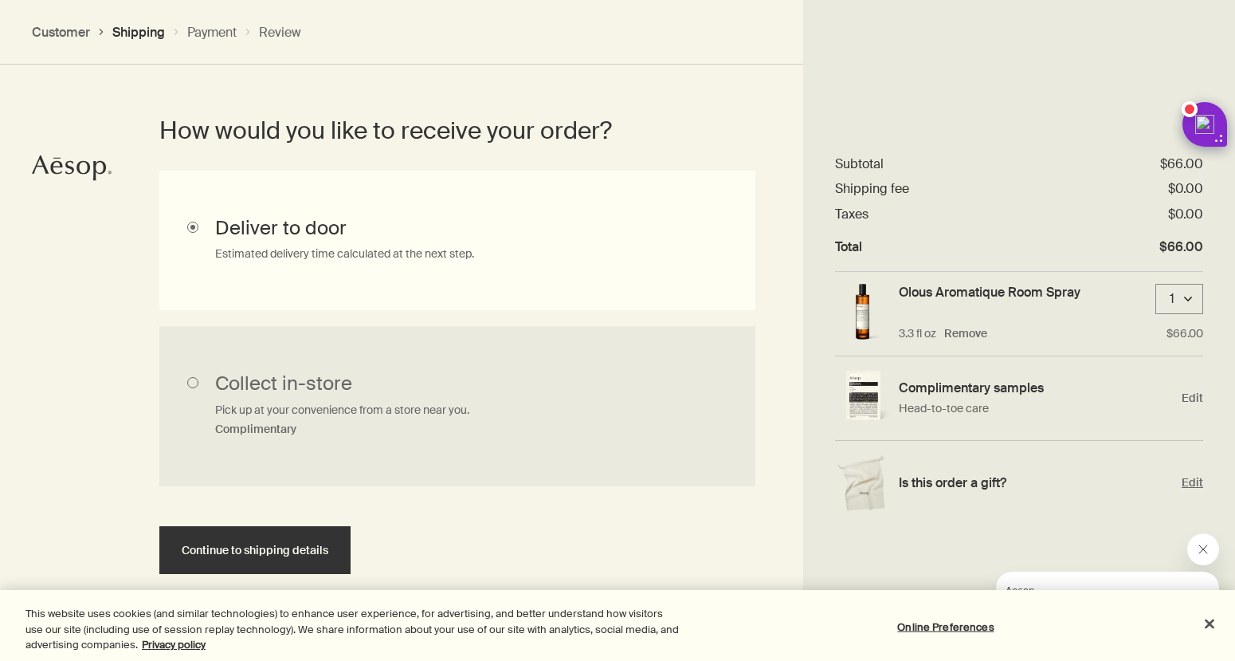
click at [1198, 483] on span "Edit" at bounding box center [1193, 482] width 22 height 15
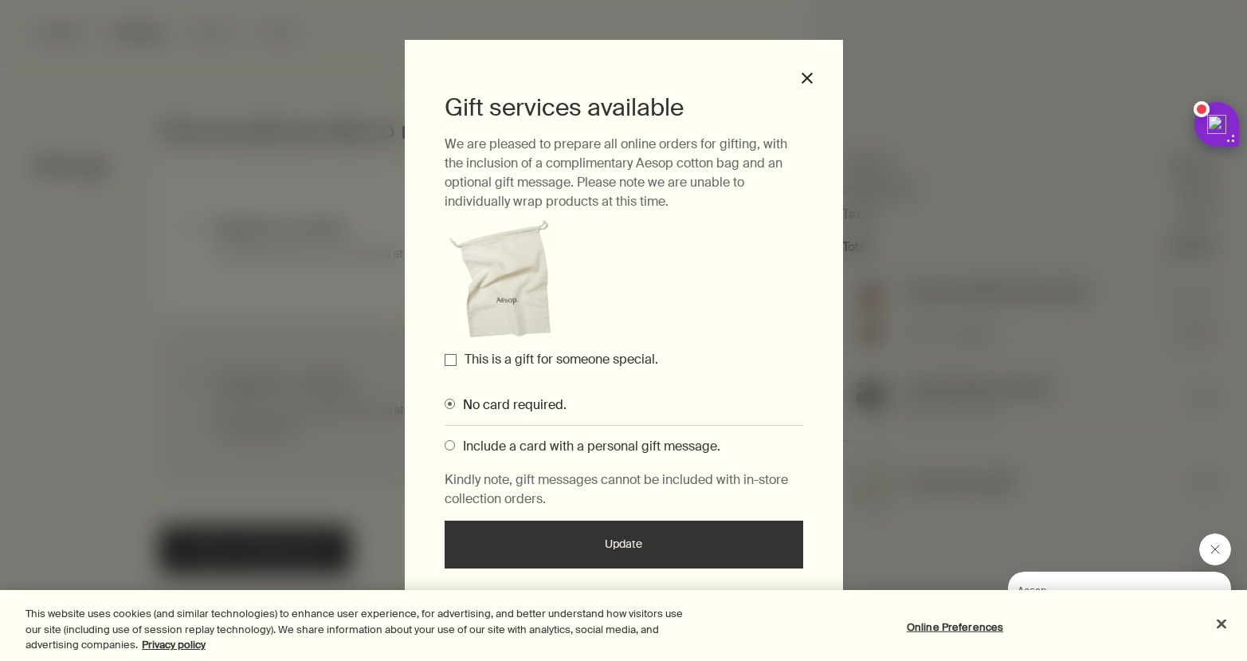
click at [585, 364] on label "This is a gift for someone special." at bounding box center [562, 359] width 194 height 17
click at [457, 364] on input "This is a gift for someone special." at bounding box center [451, 360] width 12 height 12
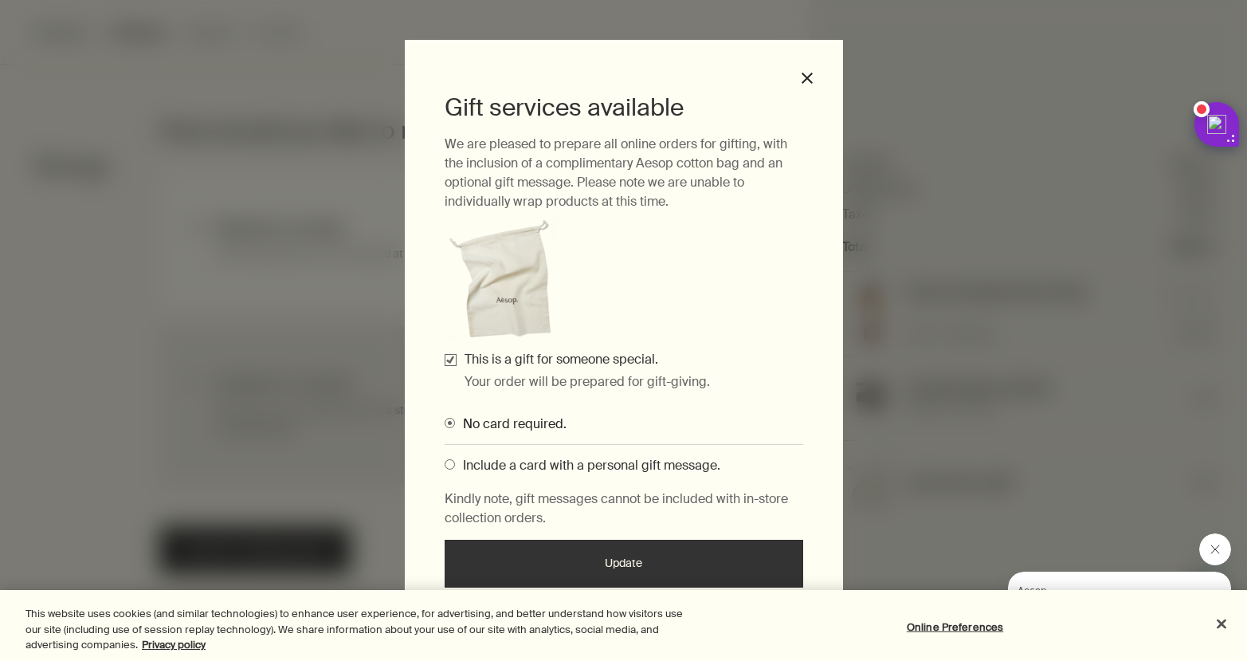
scroll to position [6, 0]
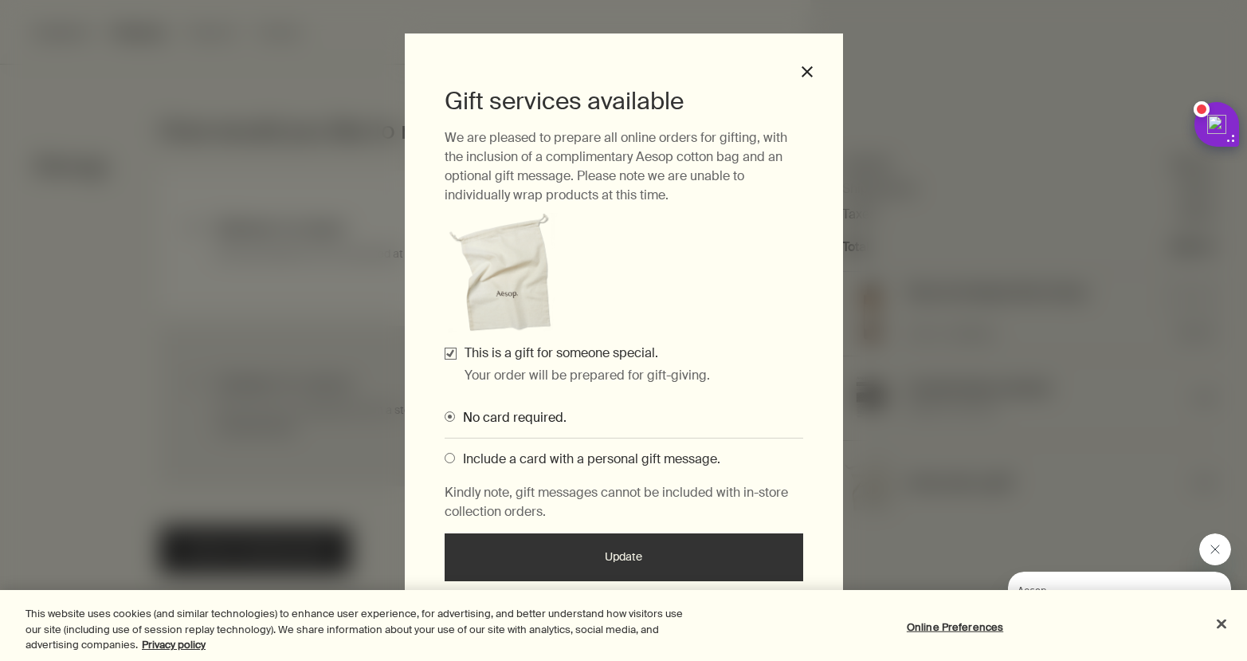
click at [587, 464] on span "Include a card with a personal gift message." at bounding box center [587, 458] width 265 height 17
click at [445, 461] on input "Include a card with a personal gift message." at bounding box center [445, 455] width 0 height 10
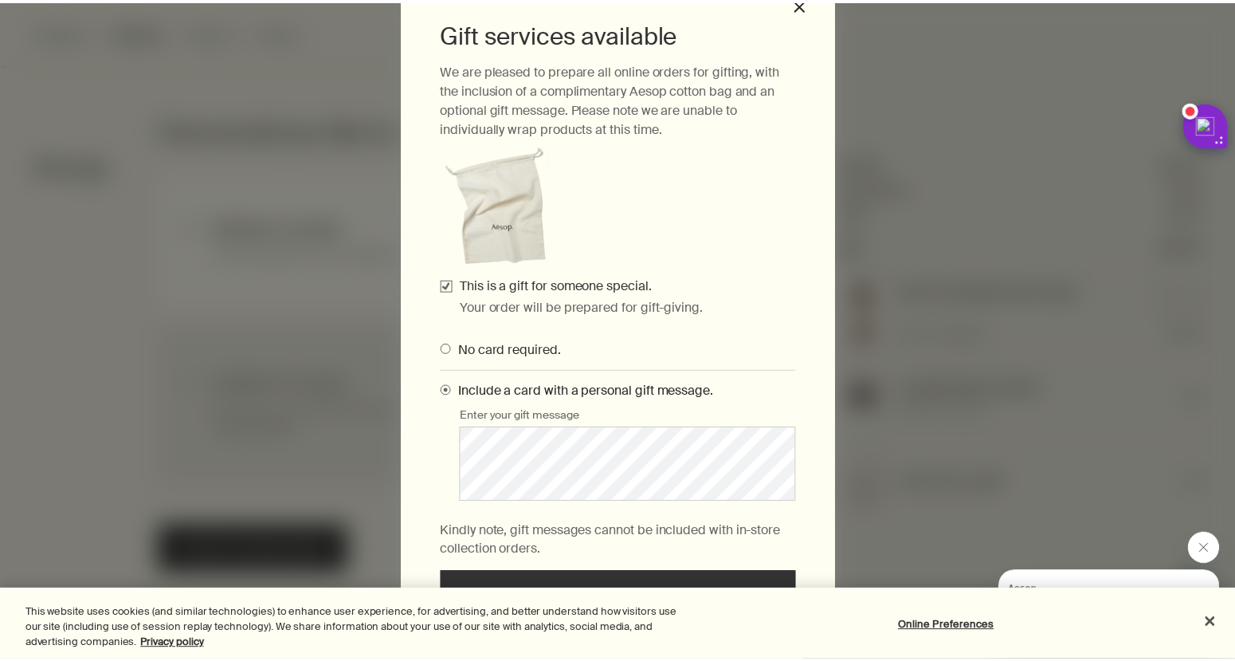
scroll to position [113, 0]
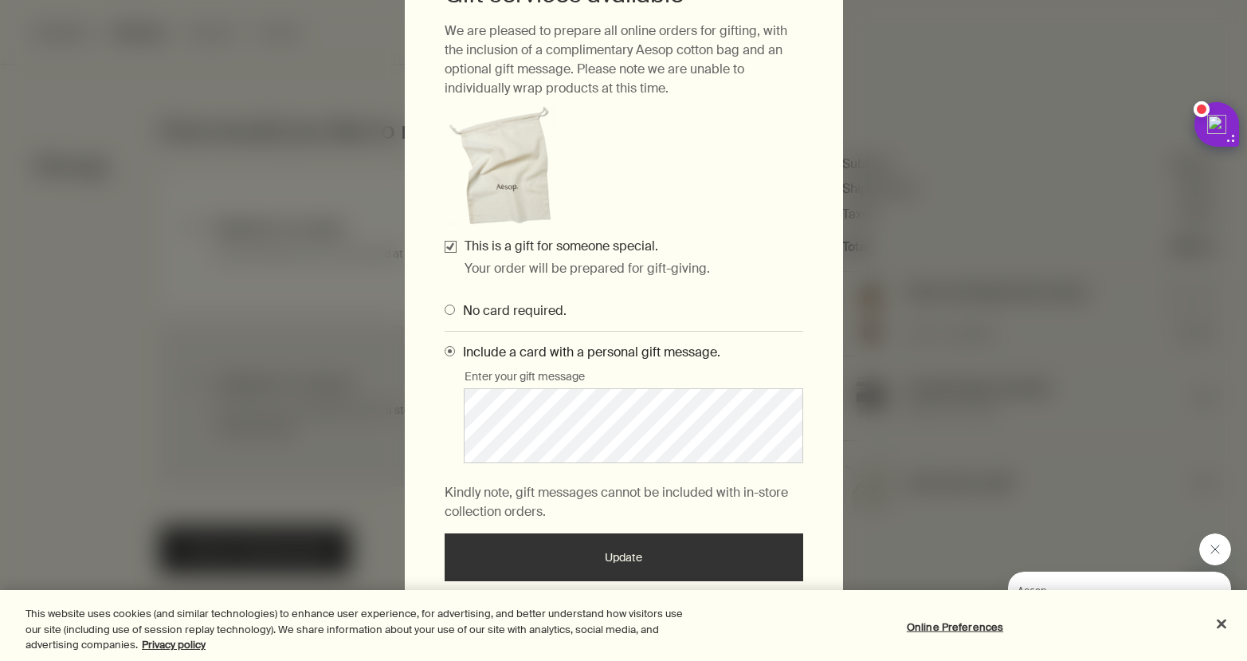
click at [655, 558] on button "Update" at bounding box center [624, 557] width 359 height 48
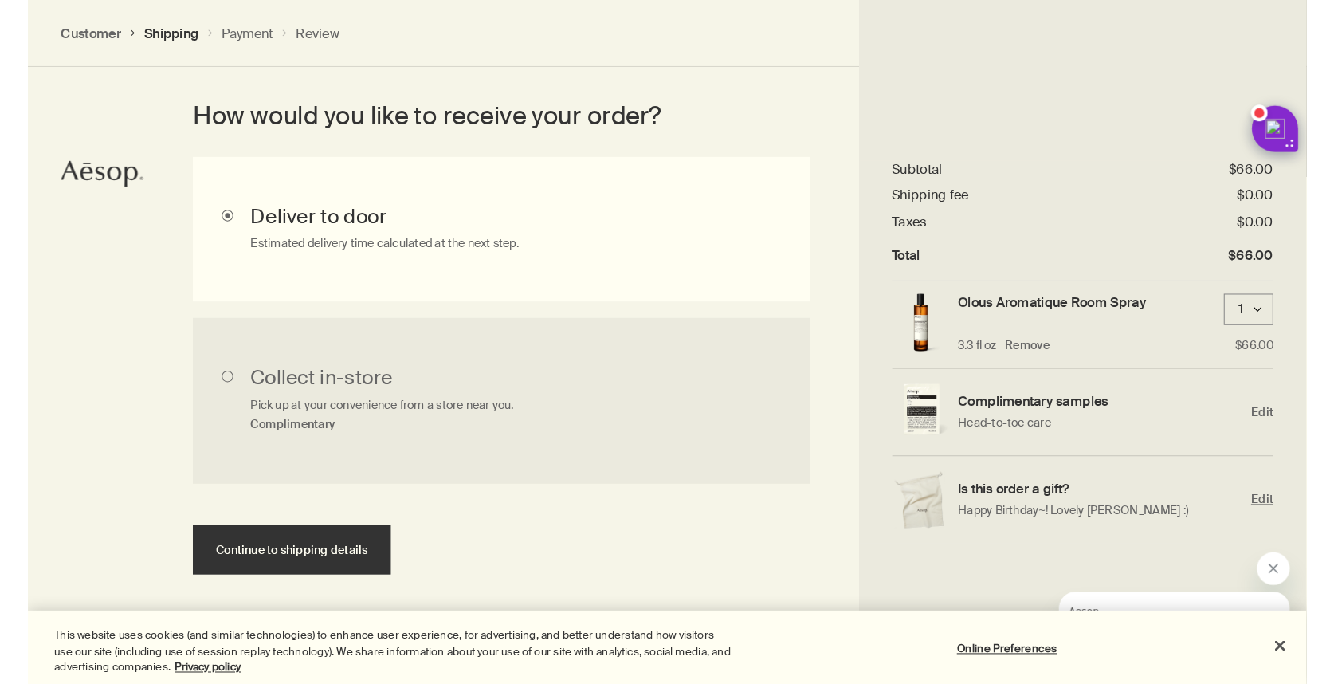
scroll to position [407, 0]
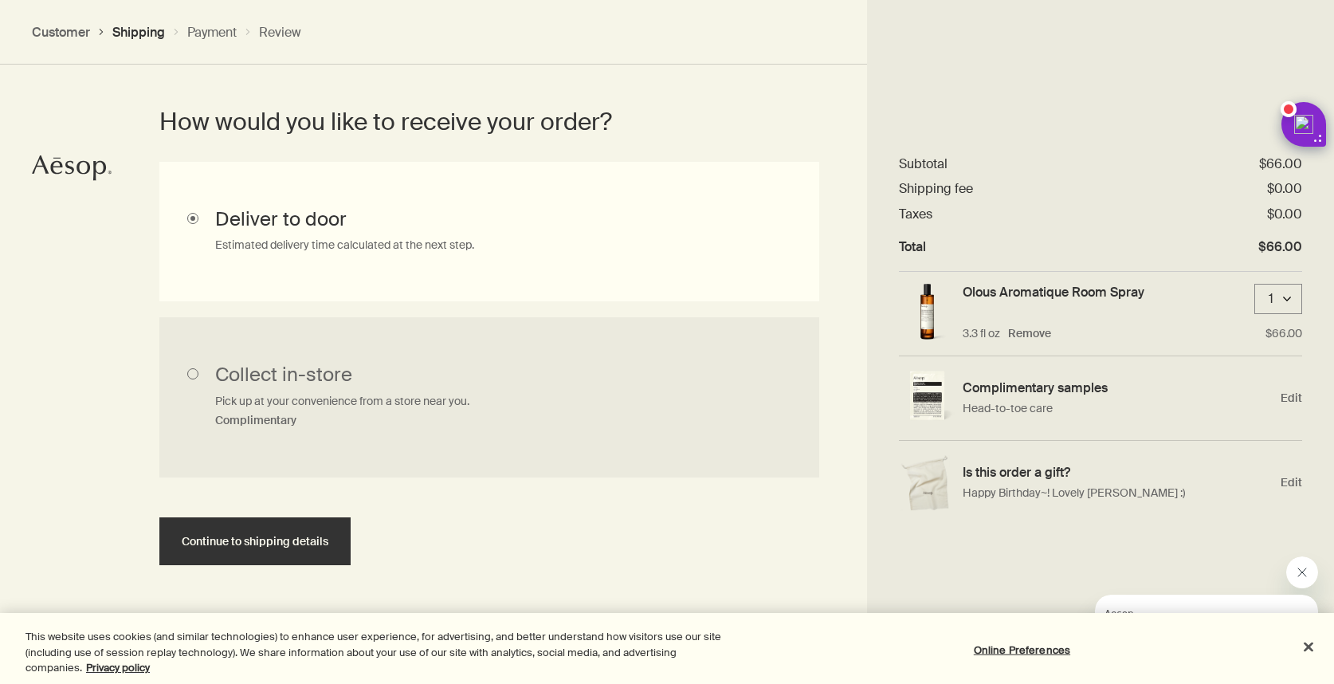
click at [1247, 572] on button "Aesop의 메시지 닫기" at bounding box center [1302, 572] width 32 height 32
click at [1247, 641] on button "Close" at bounding box center [1308, 646] width 35 height 35
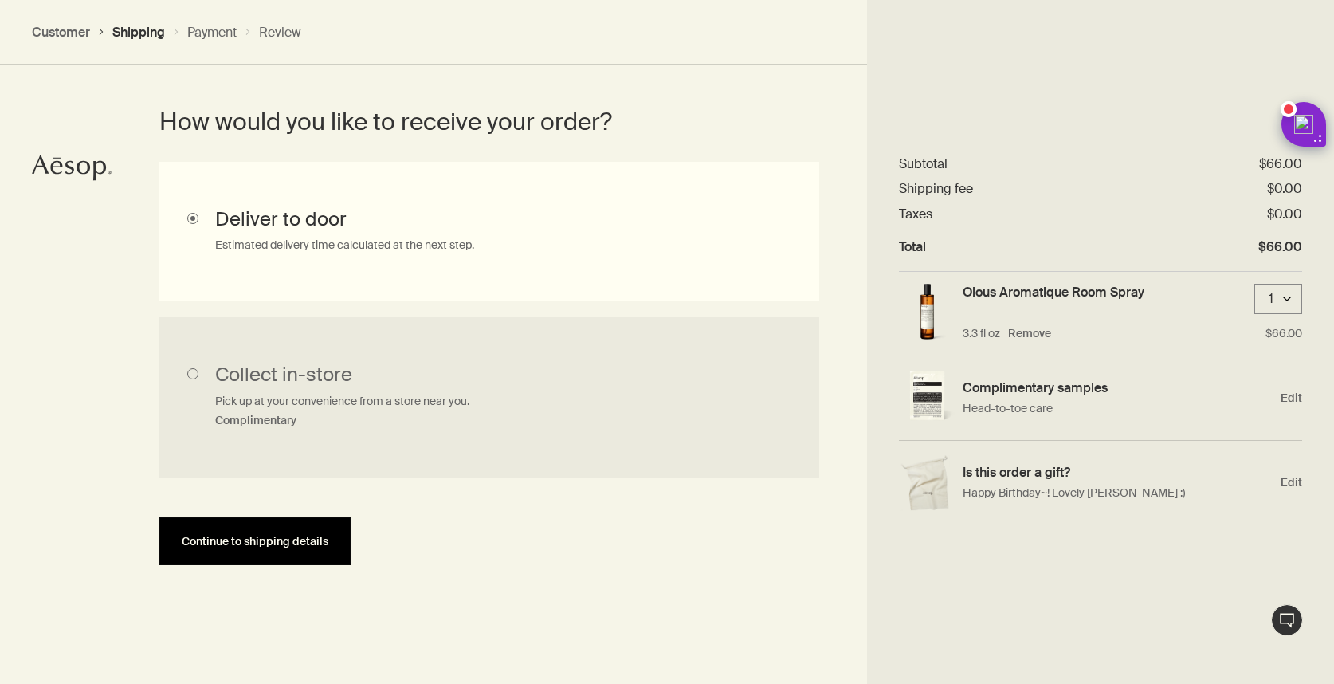
click at [315, 529] on button "Continue to shipping details" at bounding box center [254, 541] width 191 height 48
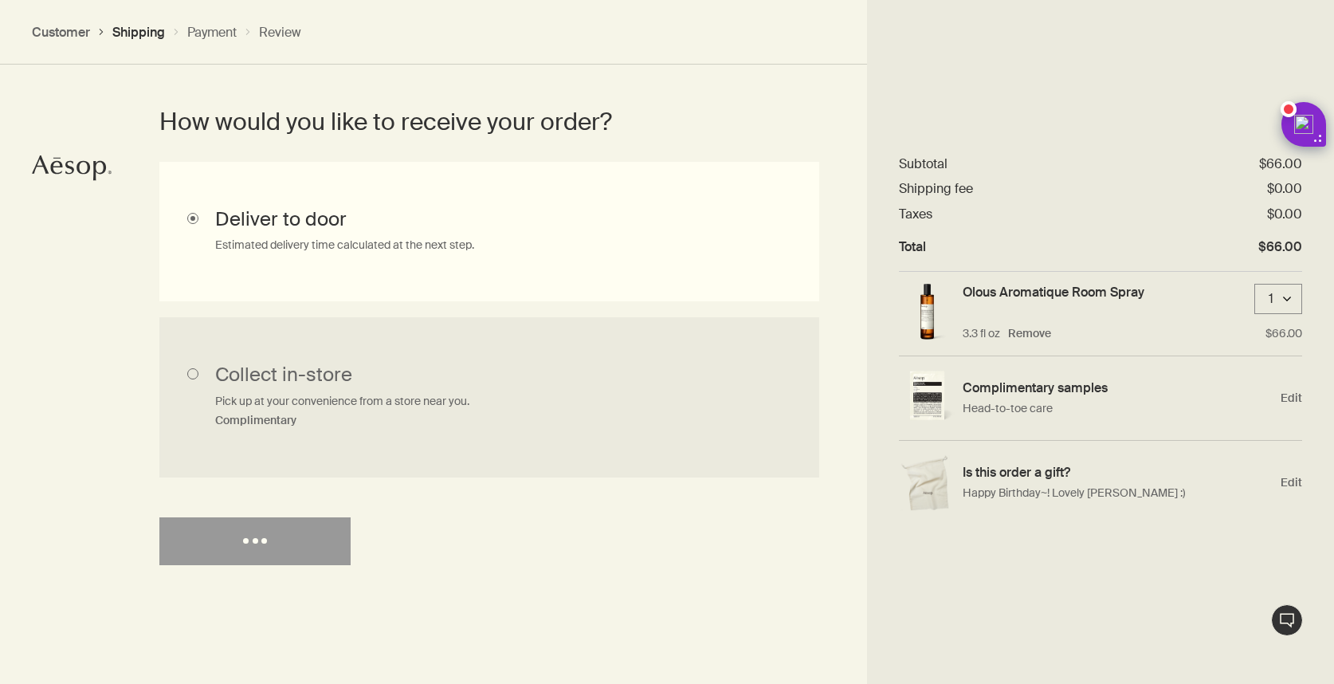
select select "US"
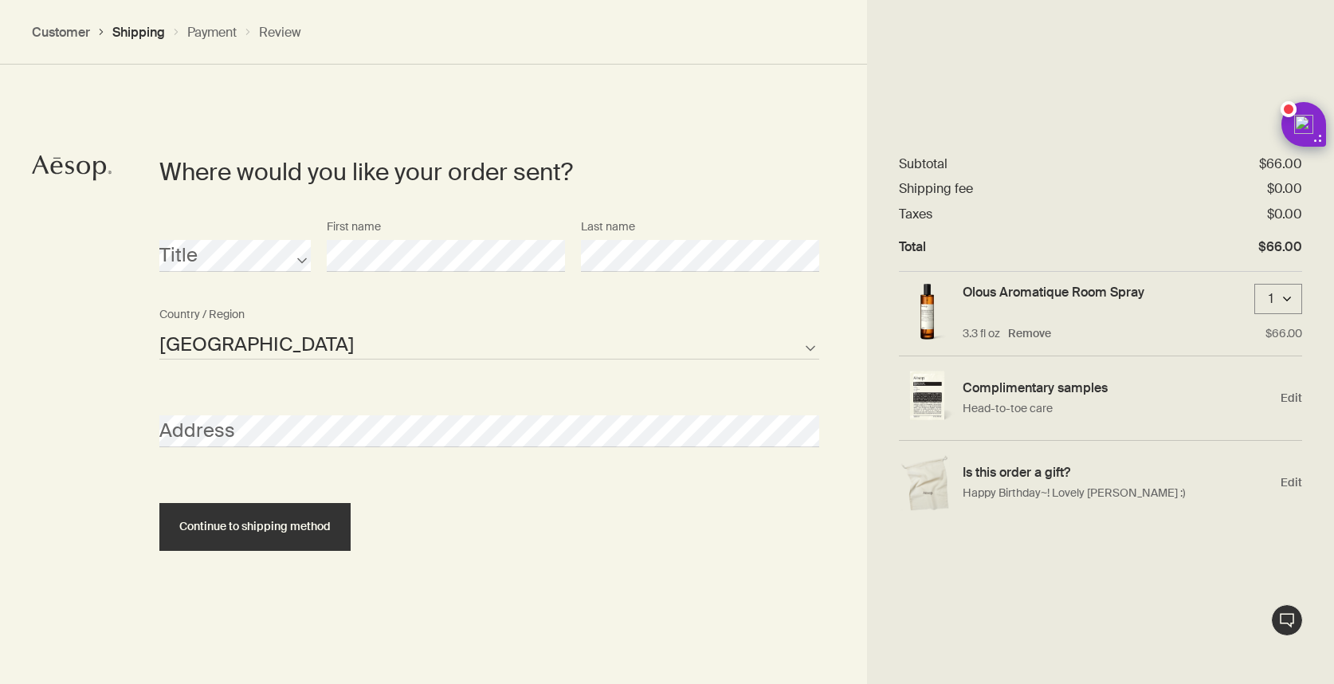
scroll to position [689, 0]
select select "US"
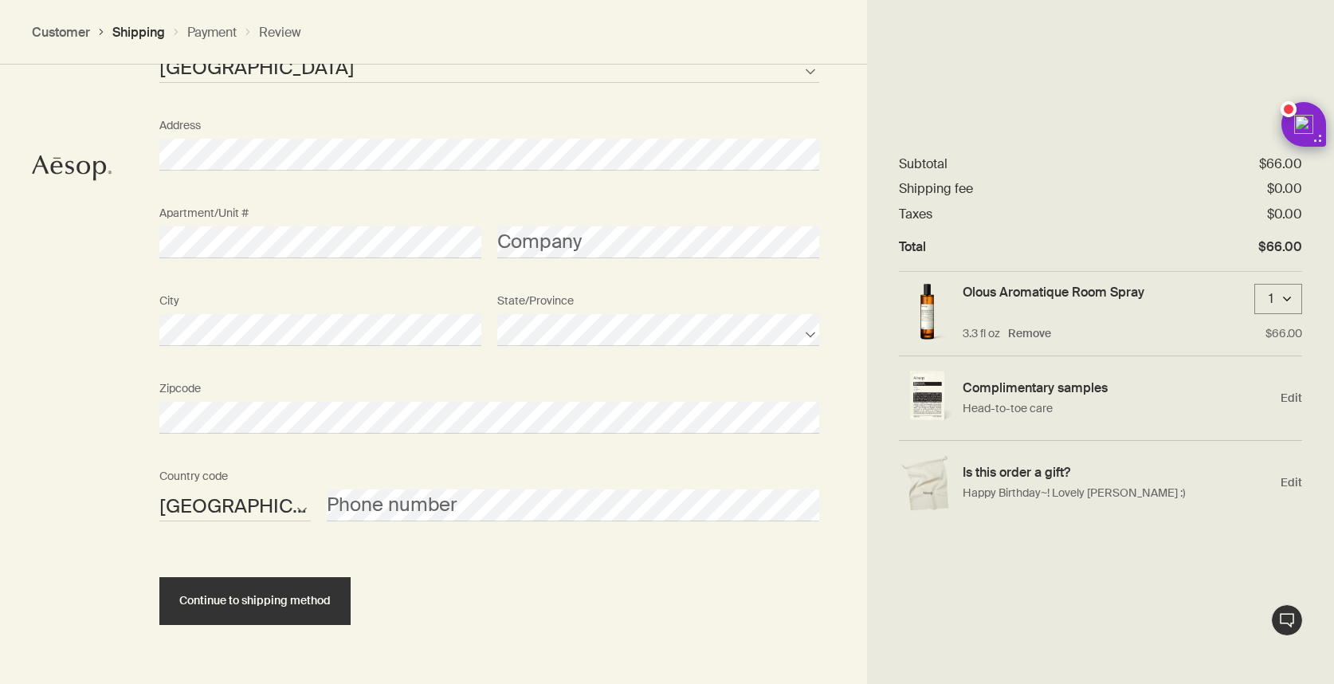
scroll to position [1011, 0]
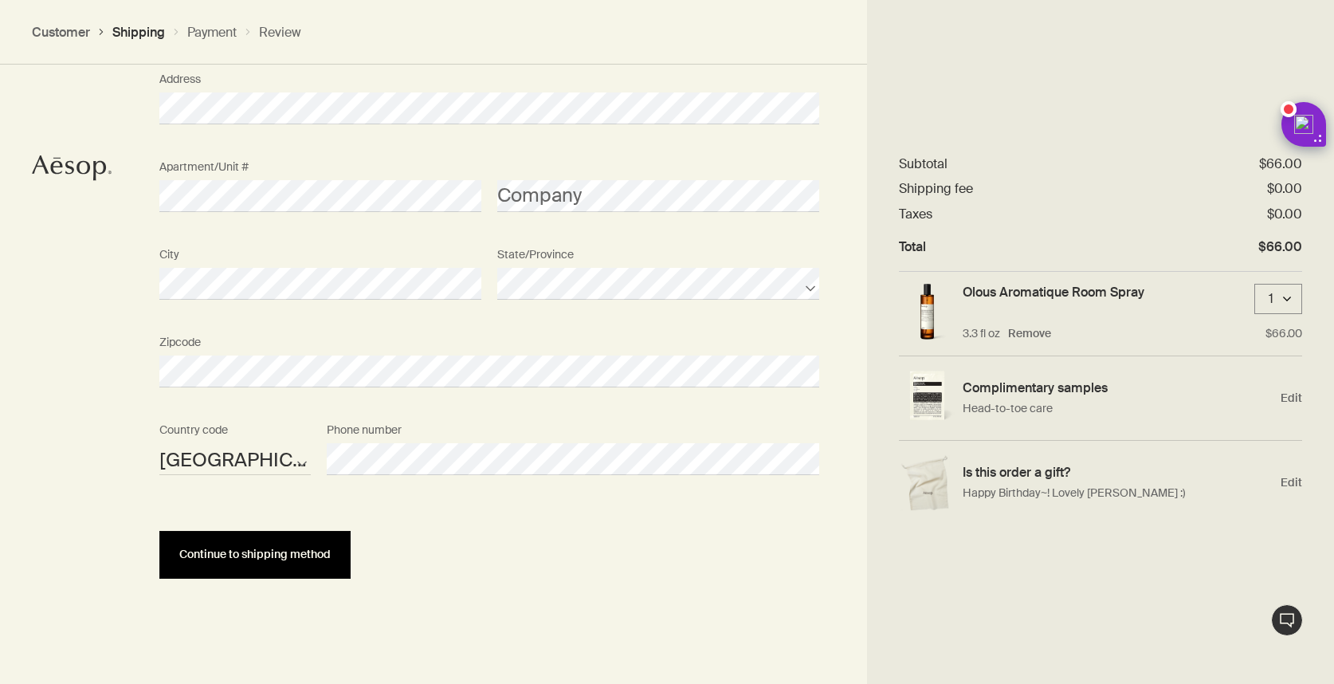
click at [273, 556] on span "Continue to shipping method" at bounding box center [254, 554] width 151 height 12
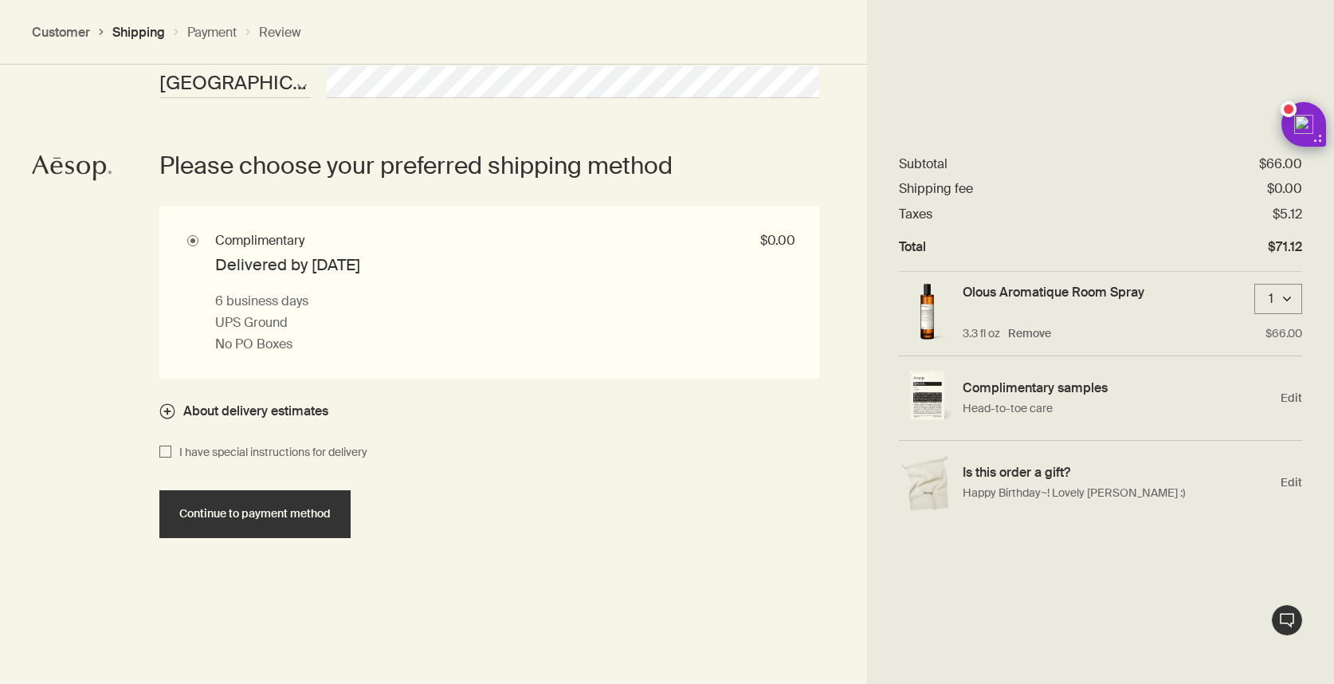
scroll to position [1389, 0]
click at [309, 414] on span "About delivery estimates" at bounding box center [255, 411] width 145 height 17
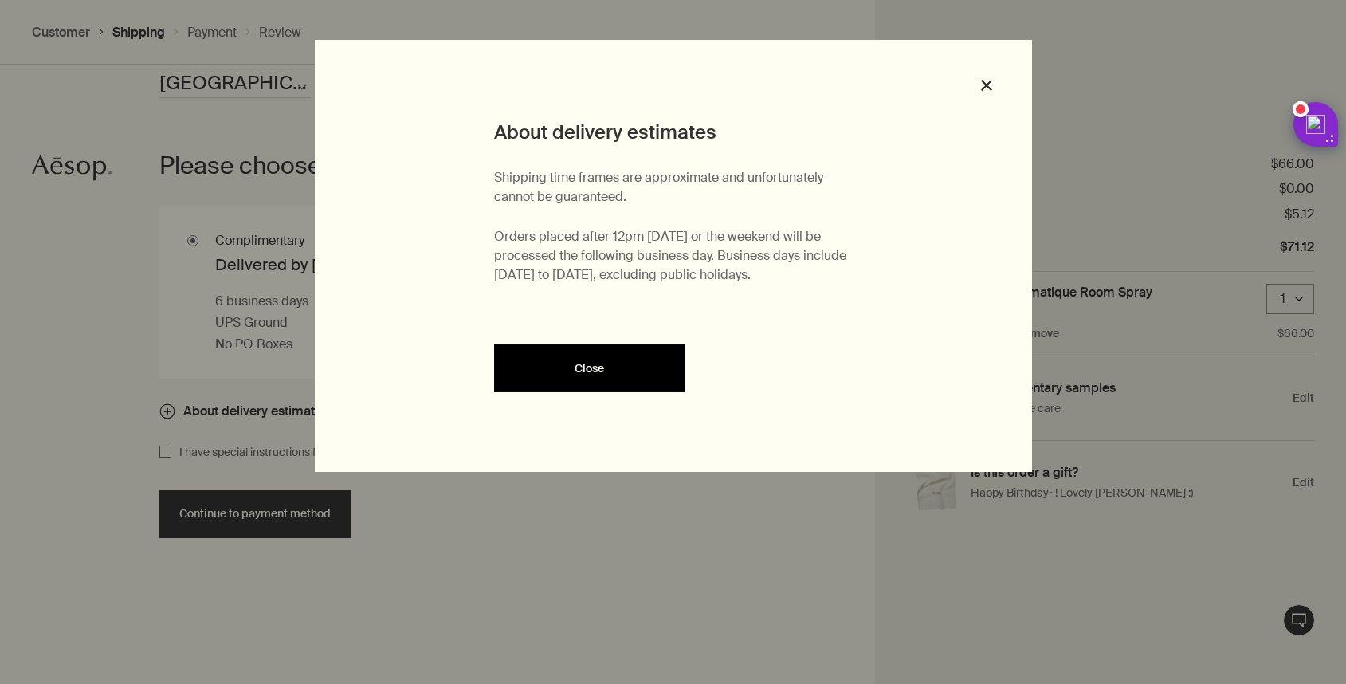
click at [563, 382] on button "Close" at bounding box center [589, 368] width 191 height 48
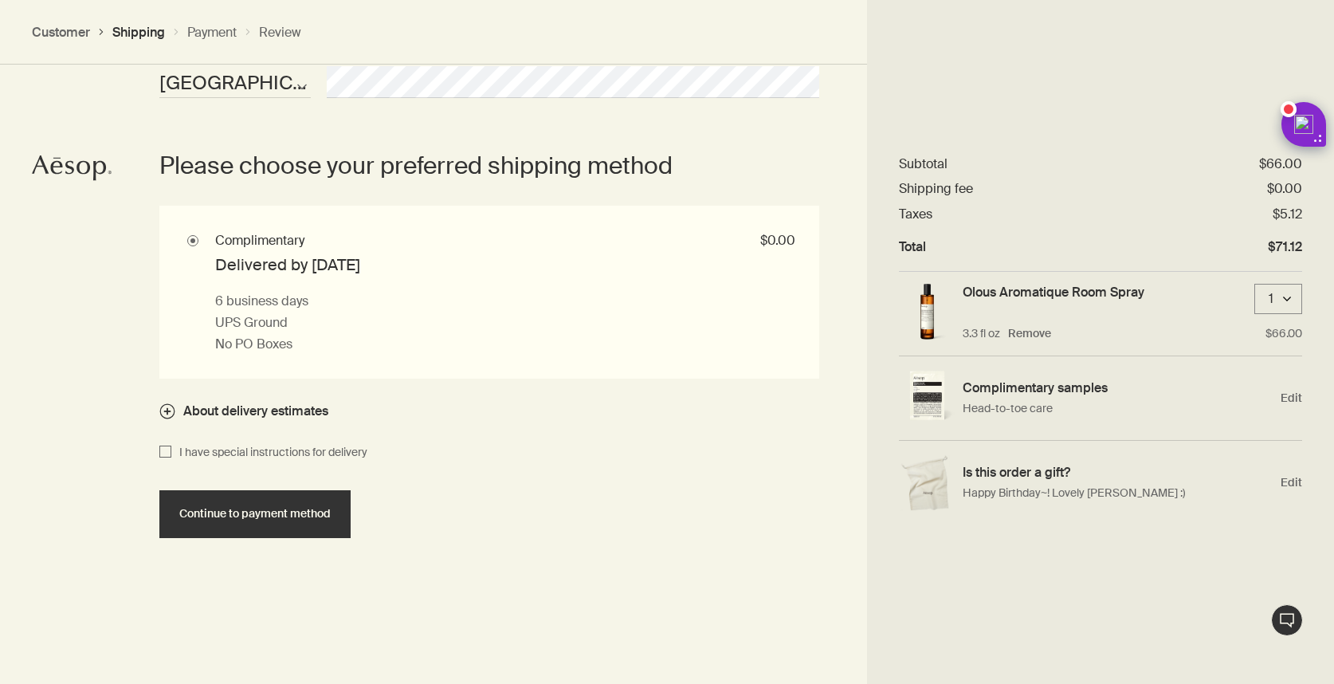
click at [304, 410] on span "About delivery estimates" at bounding box center [255, 411] width 145 height 17
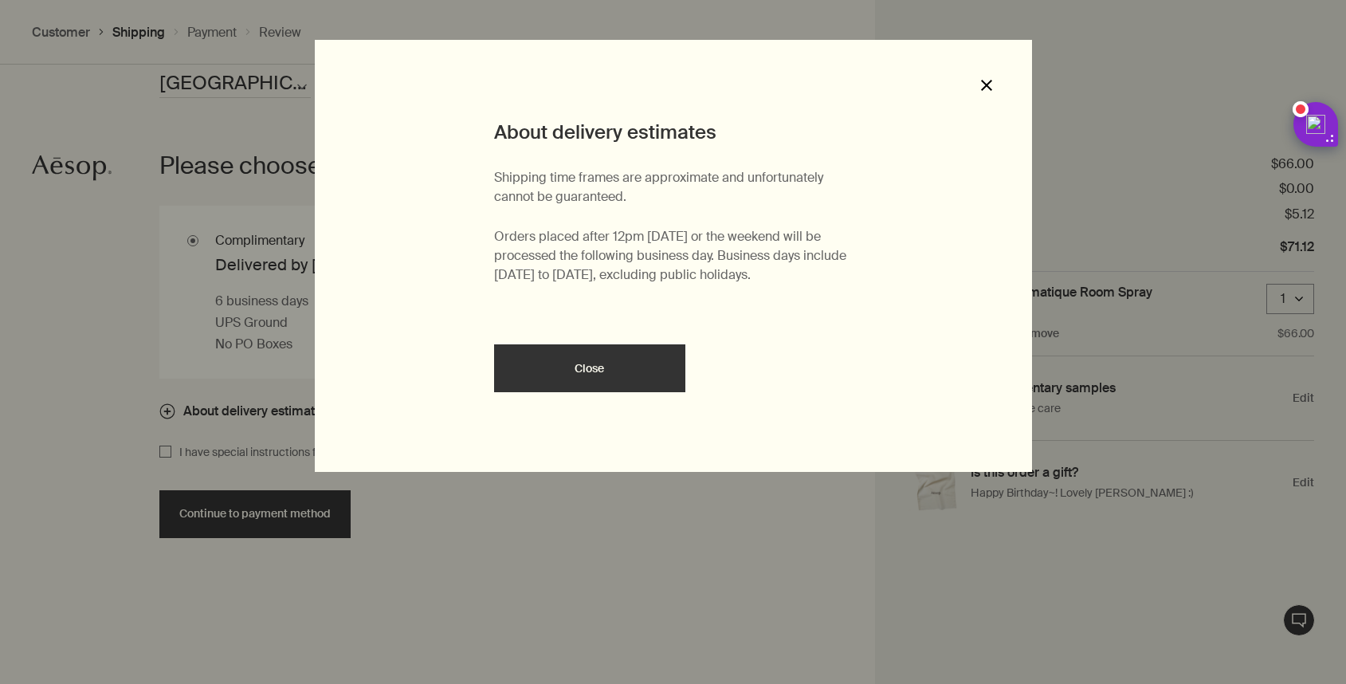
click at [982, 81] on polygon "button" at bounding box center [986, 85] width 11 height 11
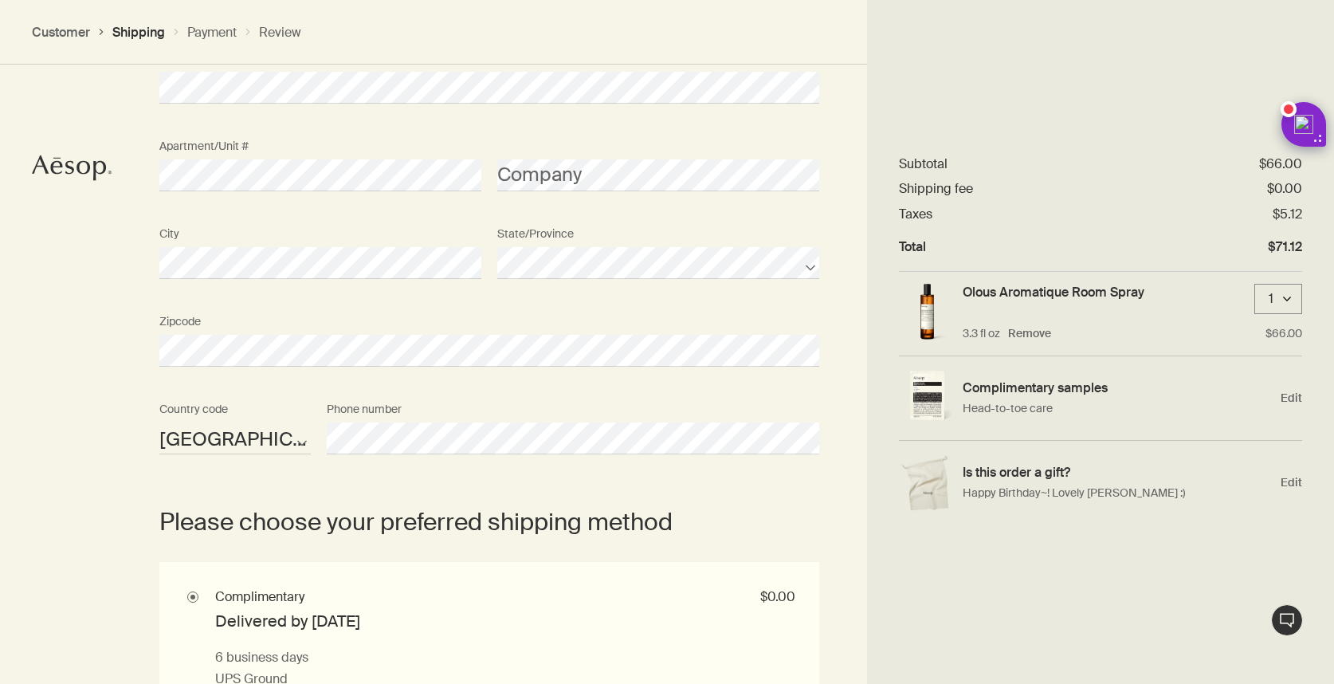
scroll to position [1476, 0]
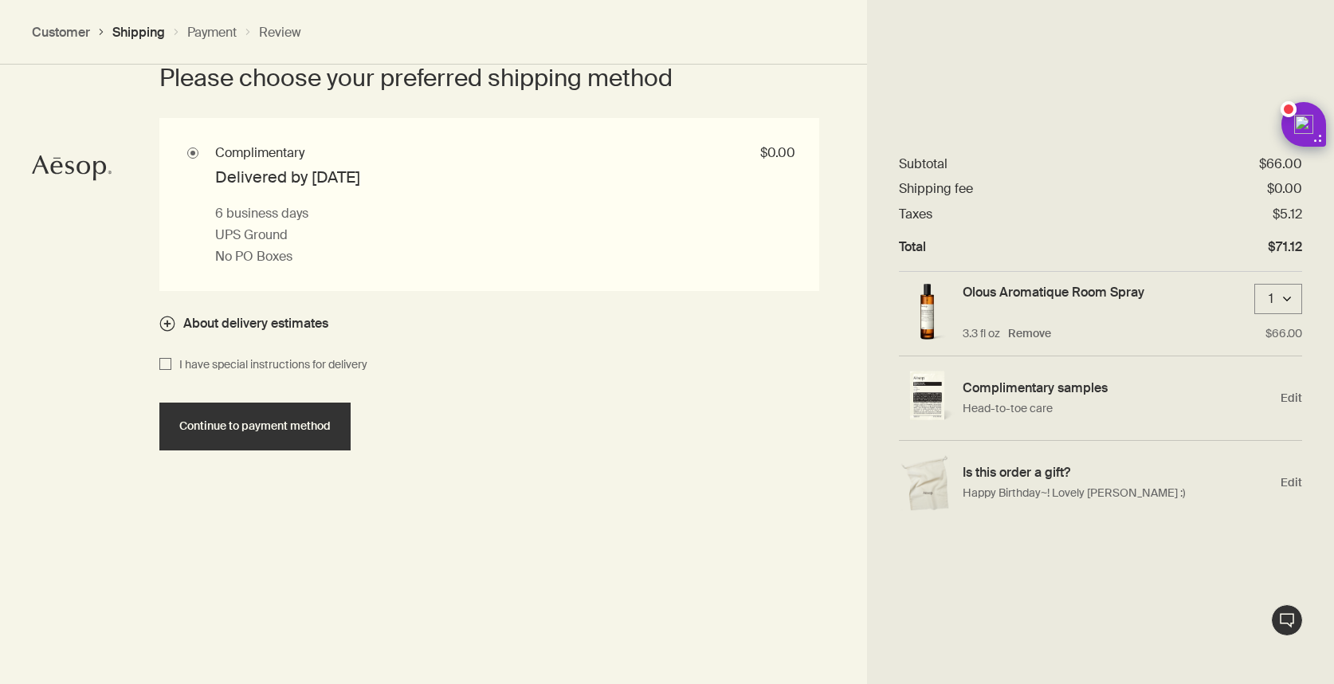
click at [277, 371] on span "I have special instructions for delivery" at bounding box center [269, 364] width 196 height 19
click at [171, 371] on input "I have special instructions for delivery" at bounding box center [165, 364] width 12 height 19
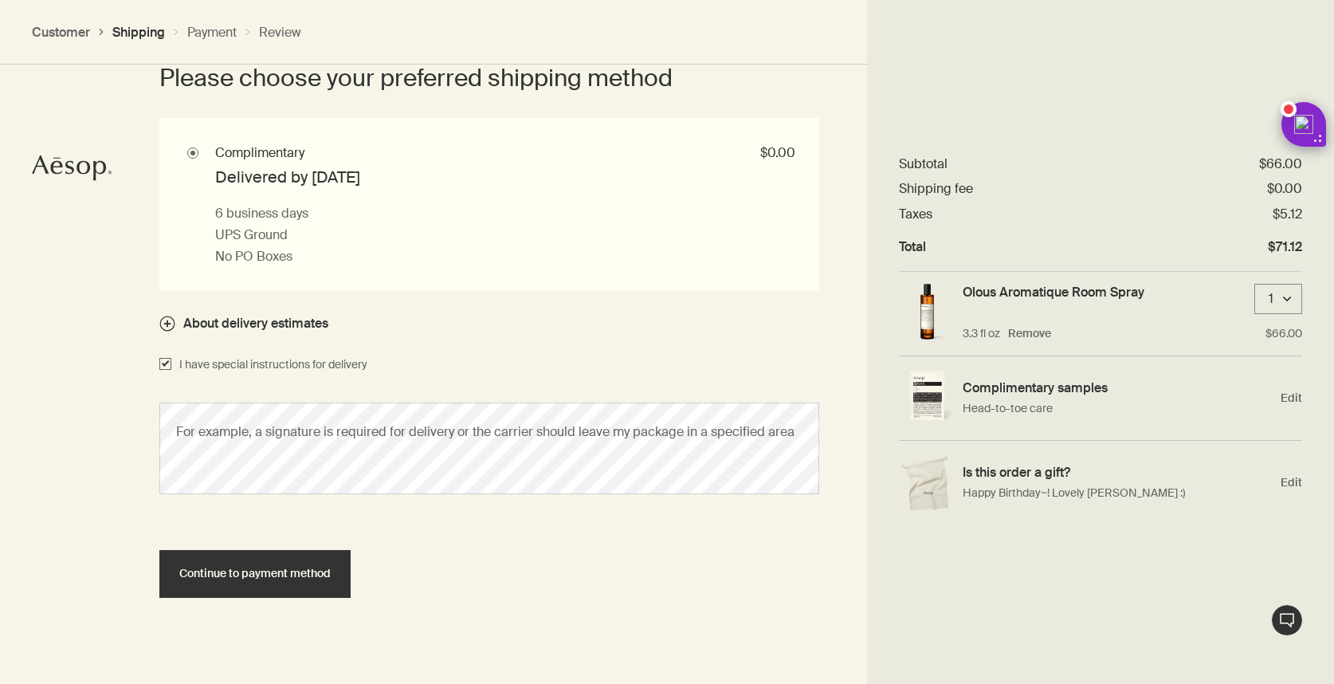
click at [277, 371] on span "I have special instructions for delivery" at bounding box center [269, 364] width 196 height 19
click at [171, 371] on input "I have special instructions for delivery" at bounding box center [165, 364] width 12 height 19
checkbox input "false"
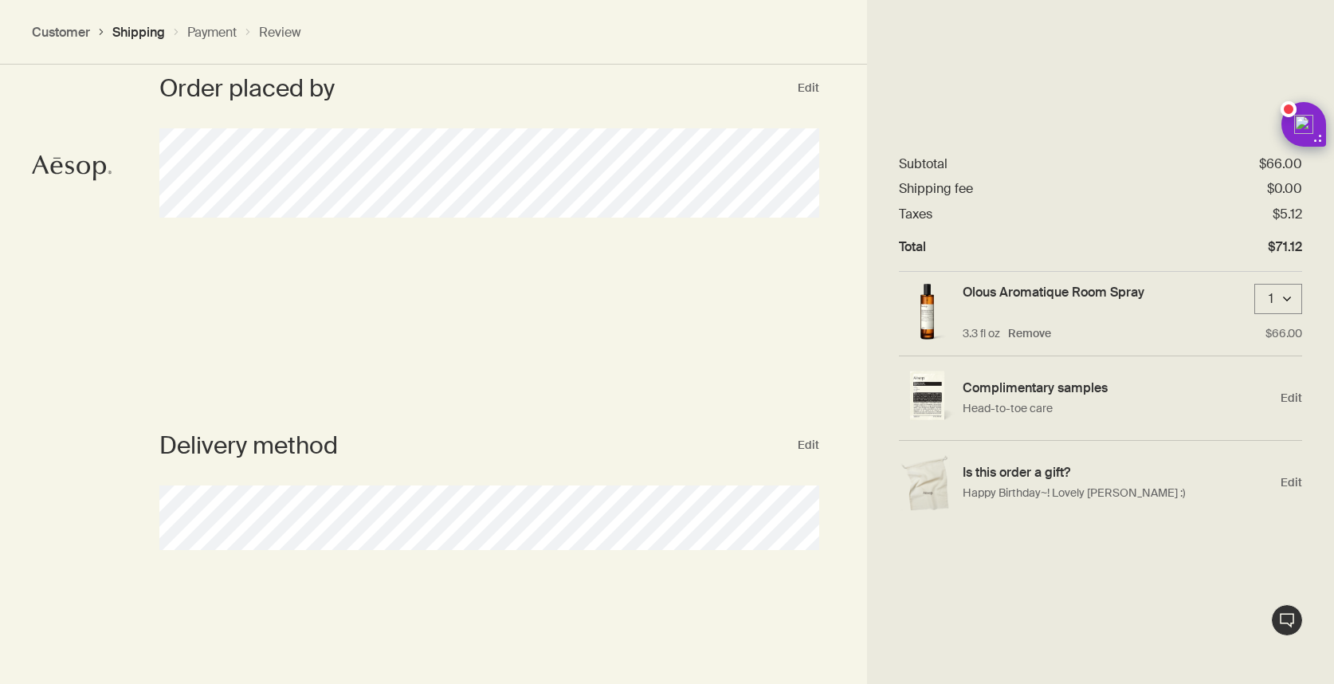
scroll to position [0, 0]
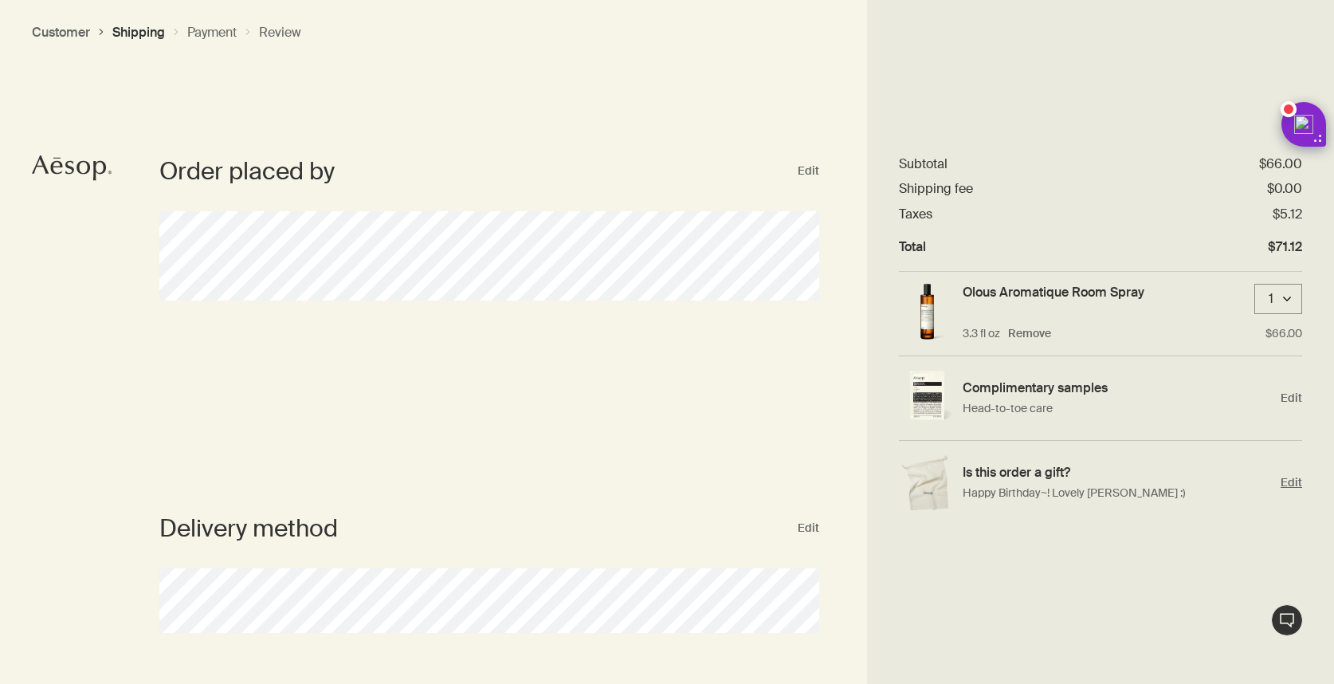
click at [1247, 478] on span "Edit" at bounding box center [1292, 482] width 22 height 15
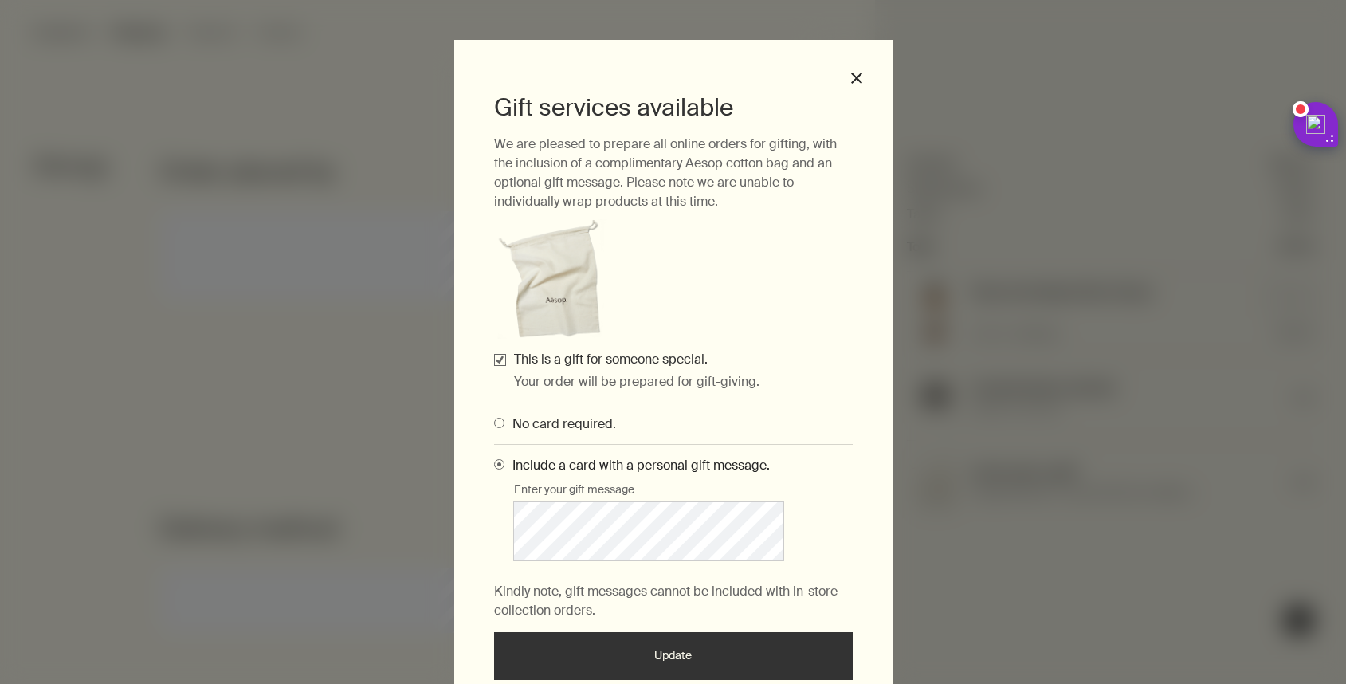
click at [494, 426] on span "Gifting Modals" at bounding box center [499, 423] width 10 height 10
click at [494, 426] on input "No card required." at bounding box center [494, 420] width 0 height 10
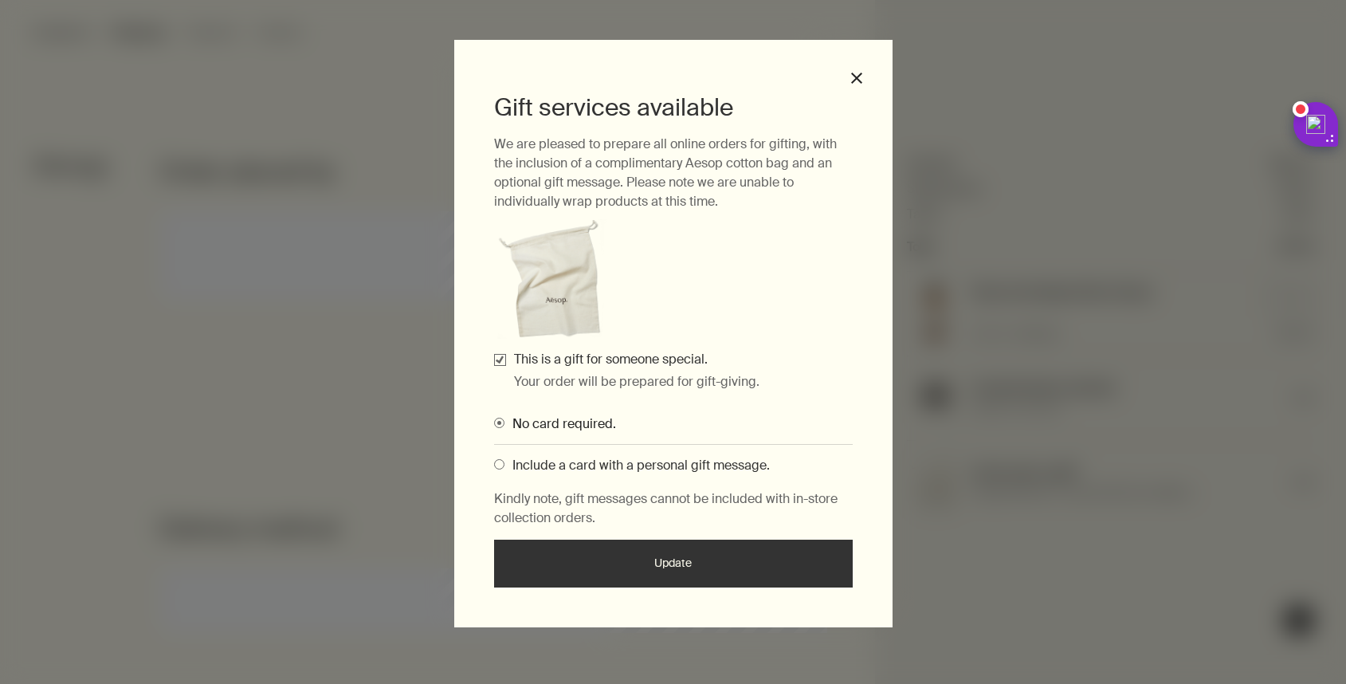
click at [667, 564] on button "Update" at bounding box center [673, 564] width 359 height 48
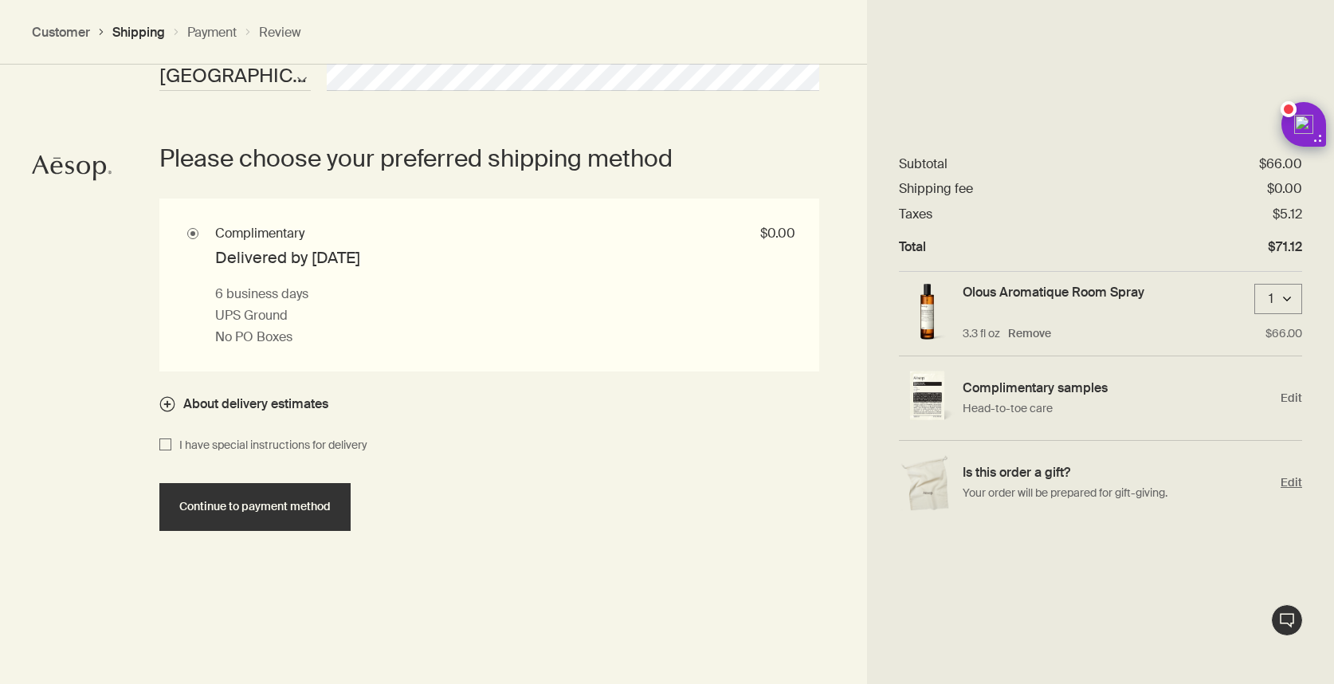
scroll to position [1620, 0]
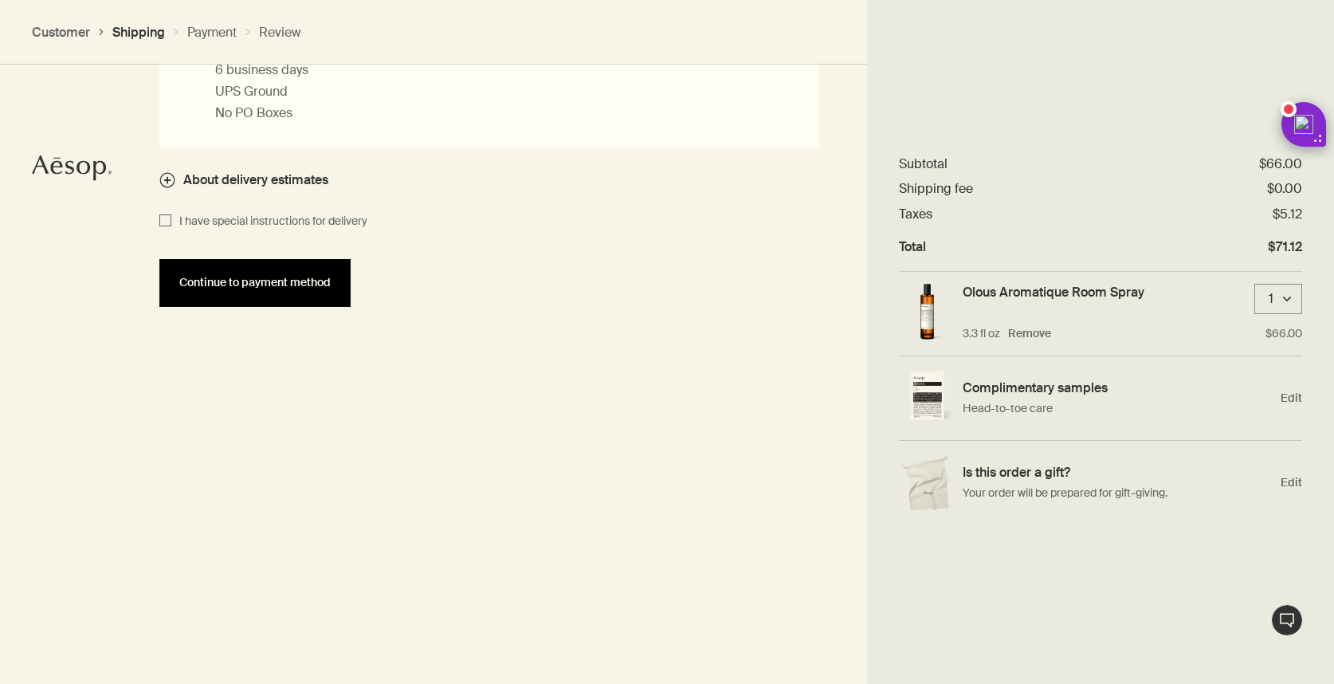
click at [256, 277] on span "Continue to payment method" at bounding box center [254, 283] width 151 height 12
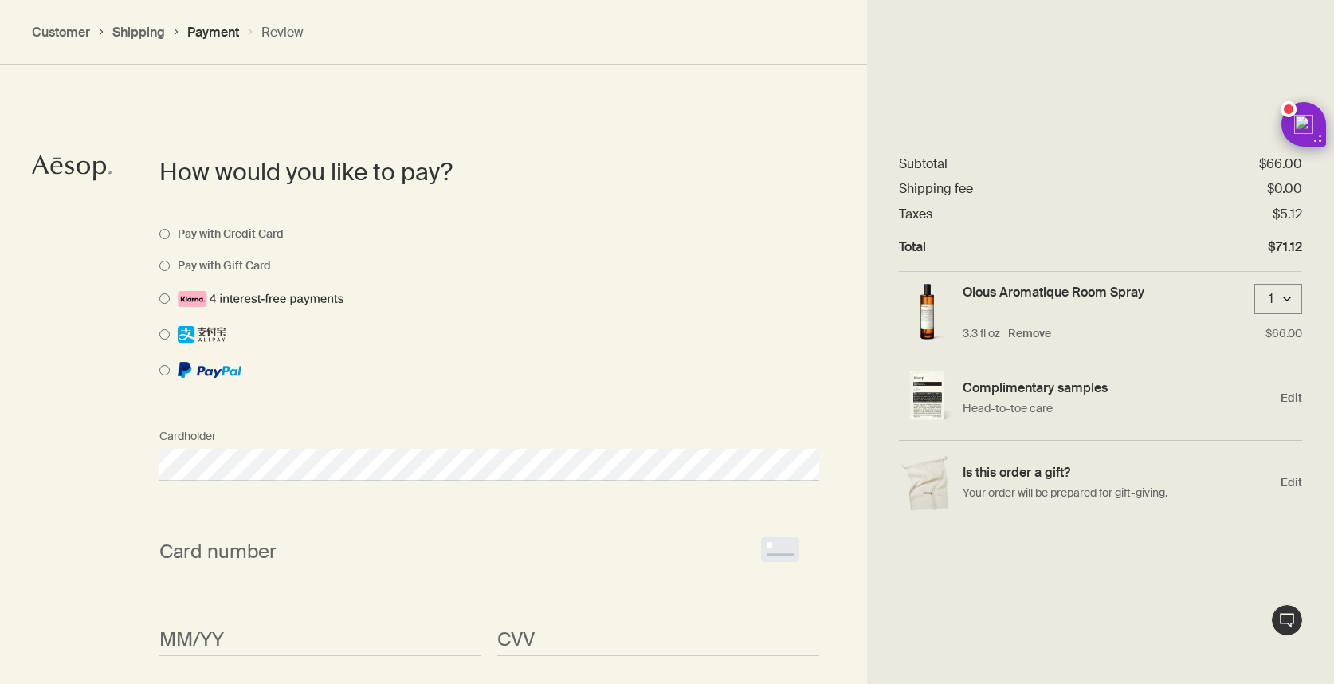
scroll to position [1165, 0]
select select "US"
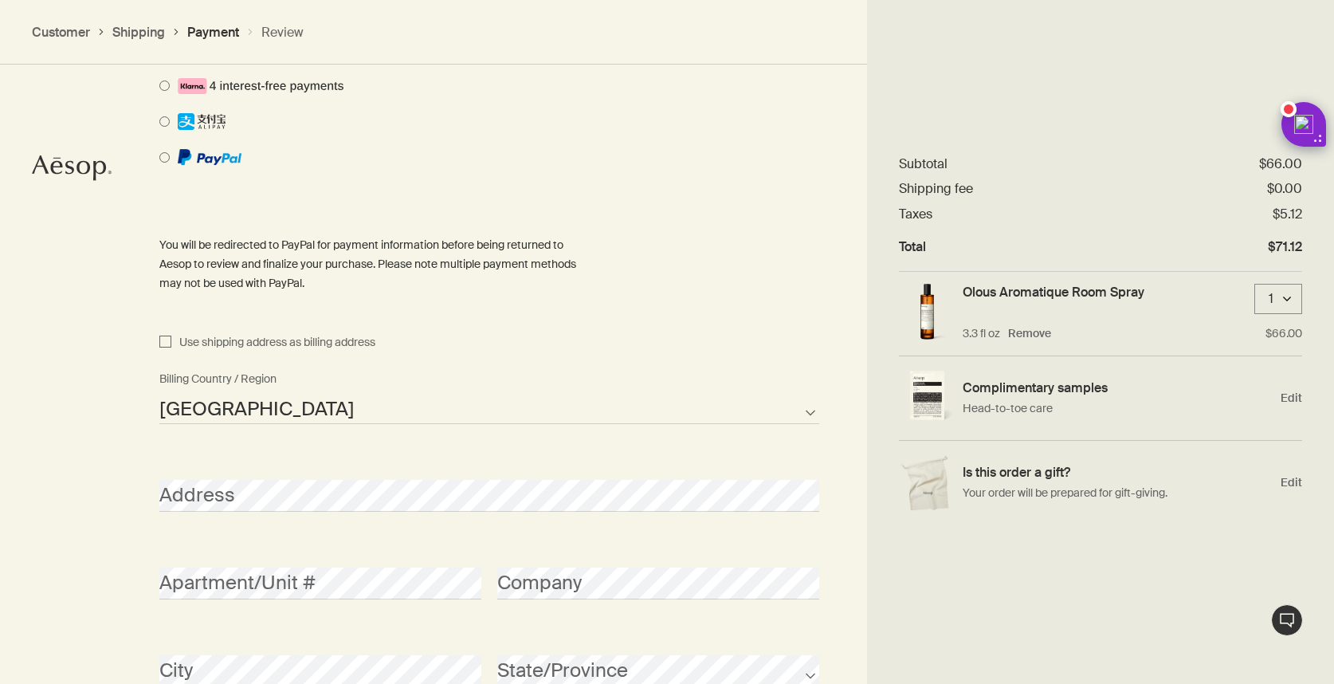
scroll to position [1387, 0]
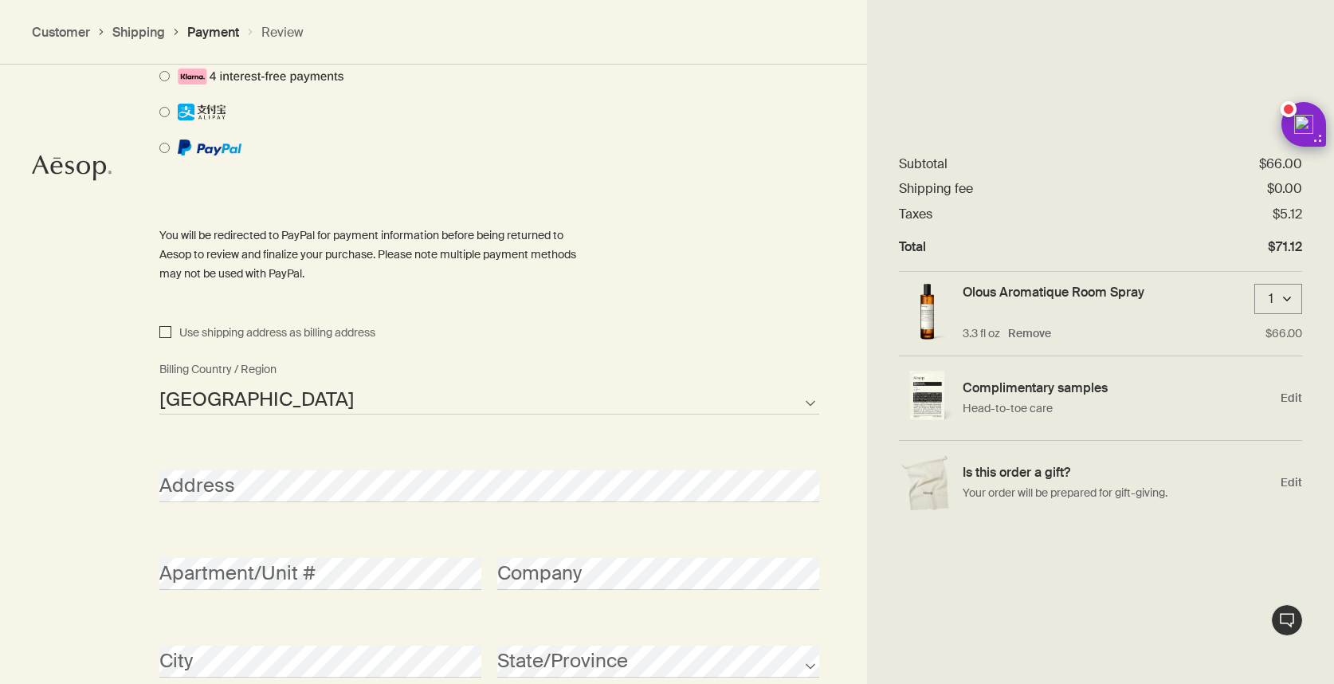
click at [162, 335] on input "Use shipping address as billing address" at bounding box center [165, 333] width 12 height 19
checkbox input "true"
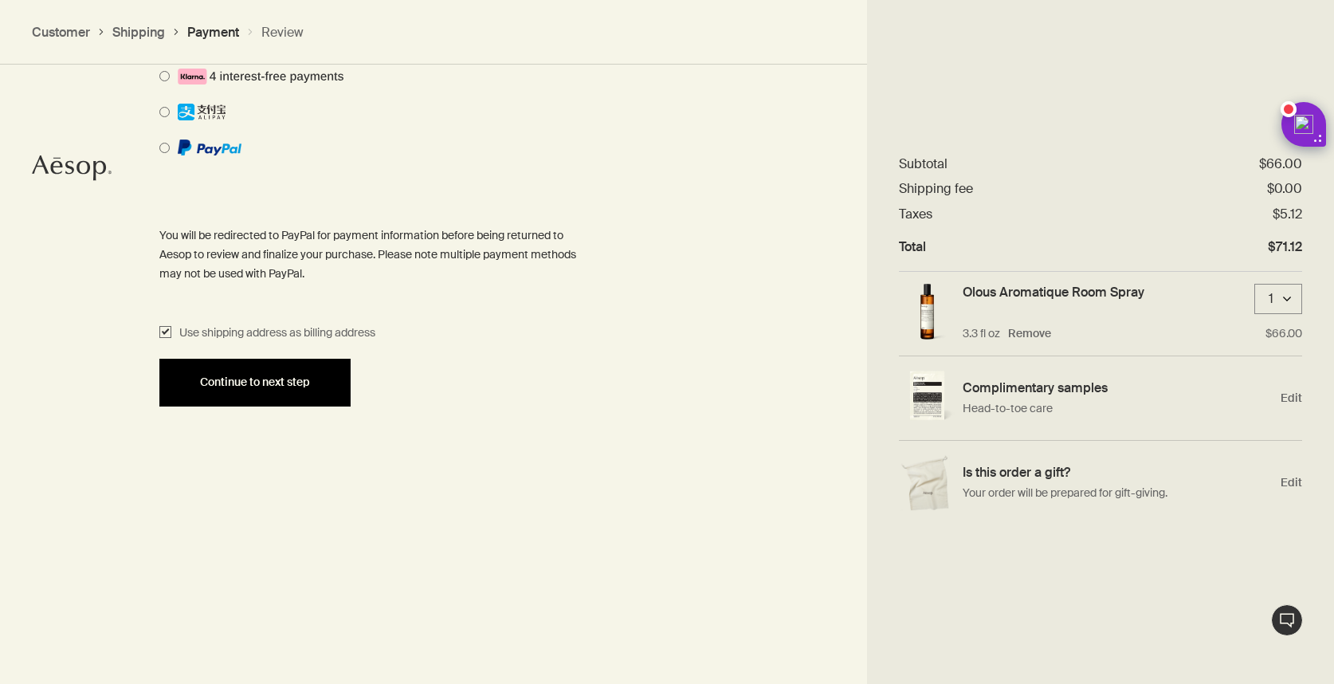
click at [265, 392] on button "Continue to next step" at bounding box center [254, 383] width 191 height 48
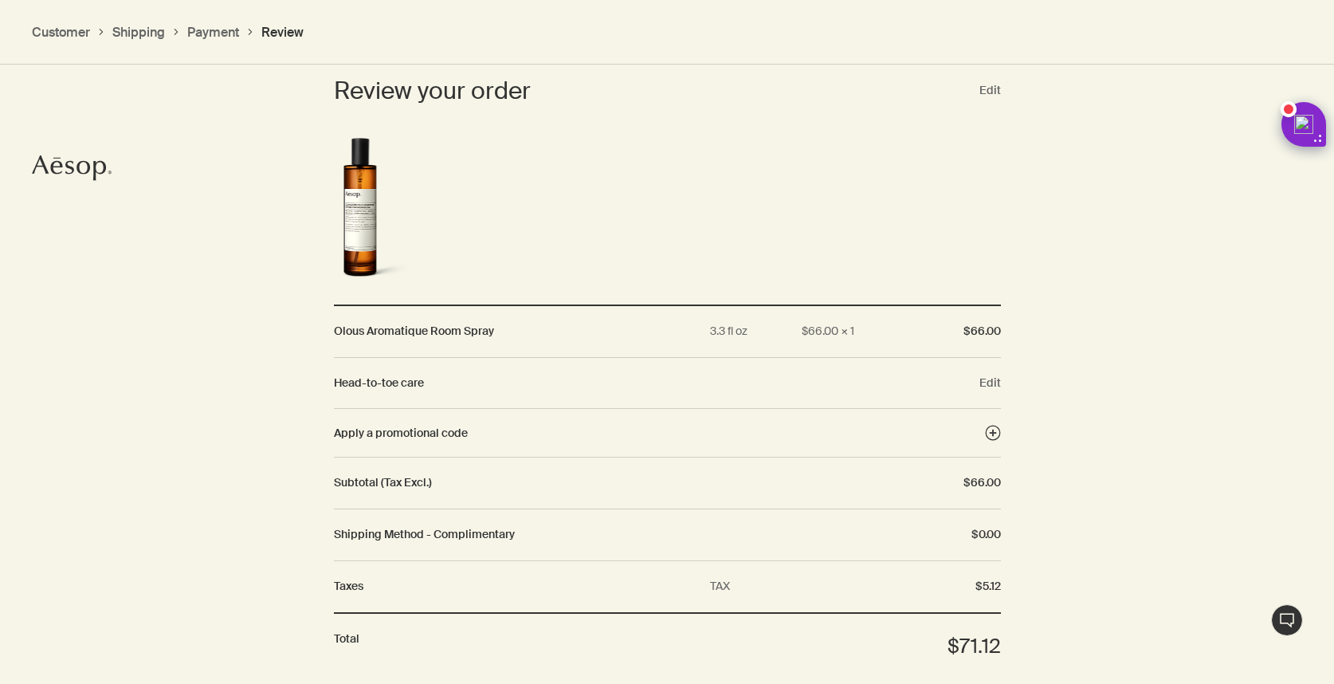
scroll to position [1631, 0]
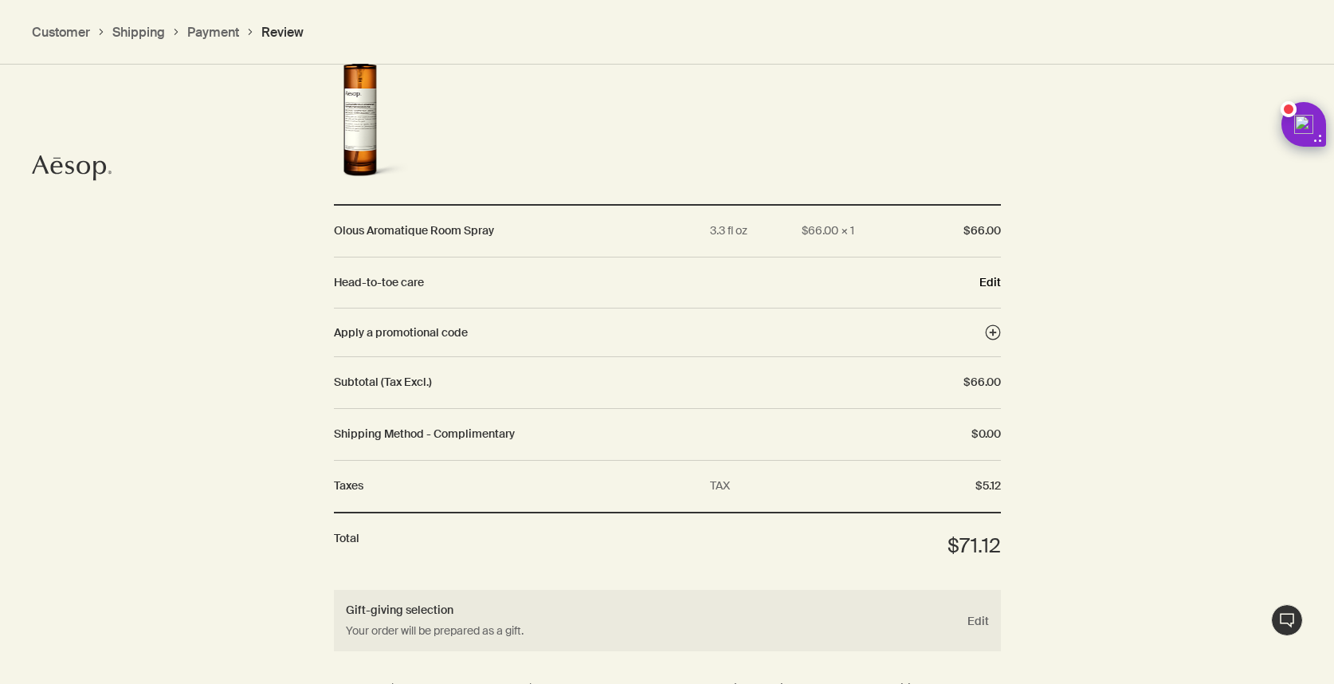
click at [987, 286] on button "Edit" at bounding box center [991, 282] width 22 height 14
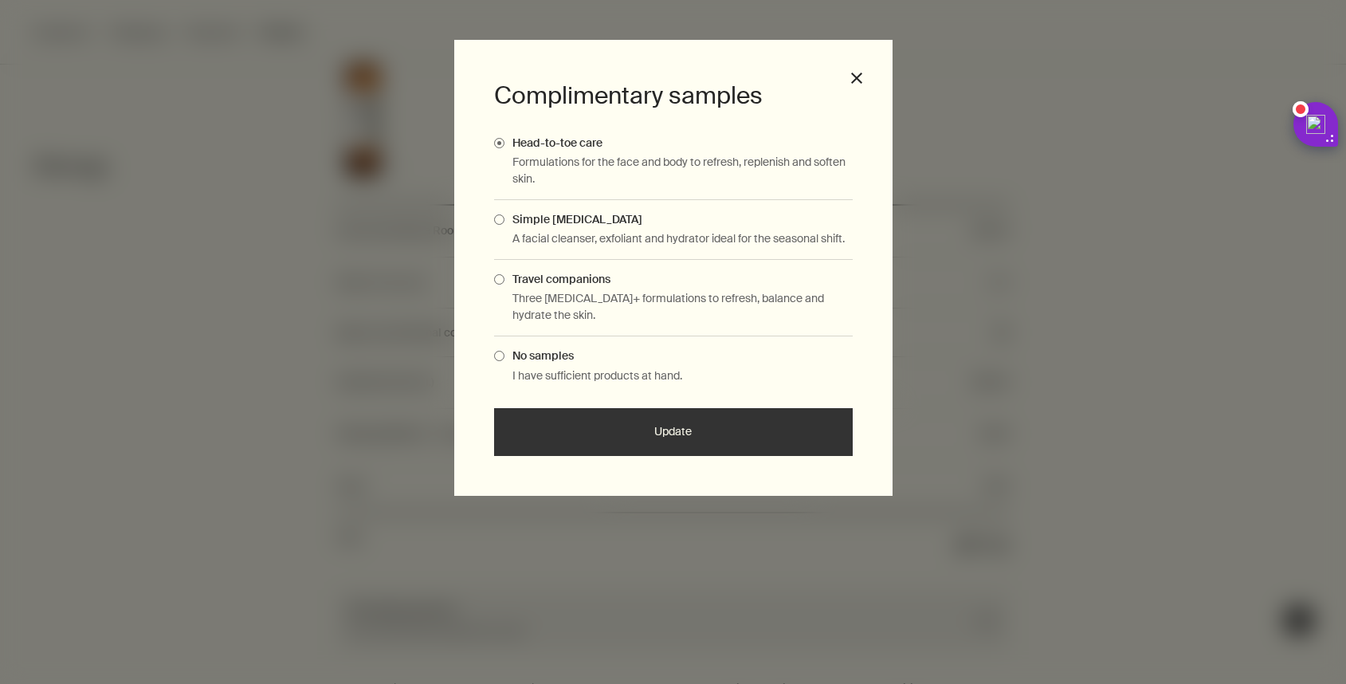
click at [658, 432] on button "Update" at bounding box center [673, 432] width 359 height 48
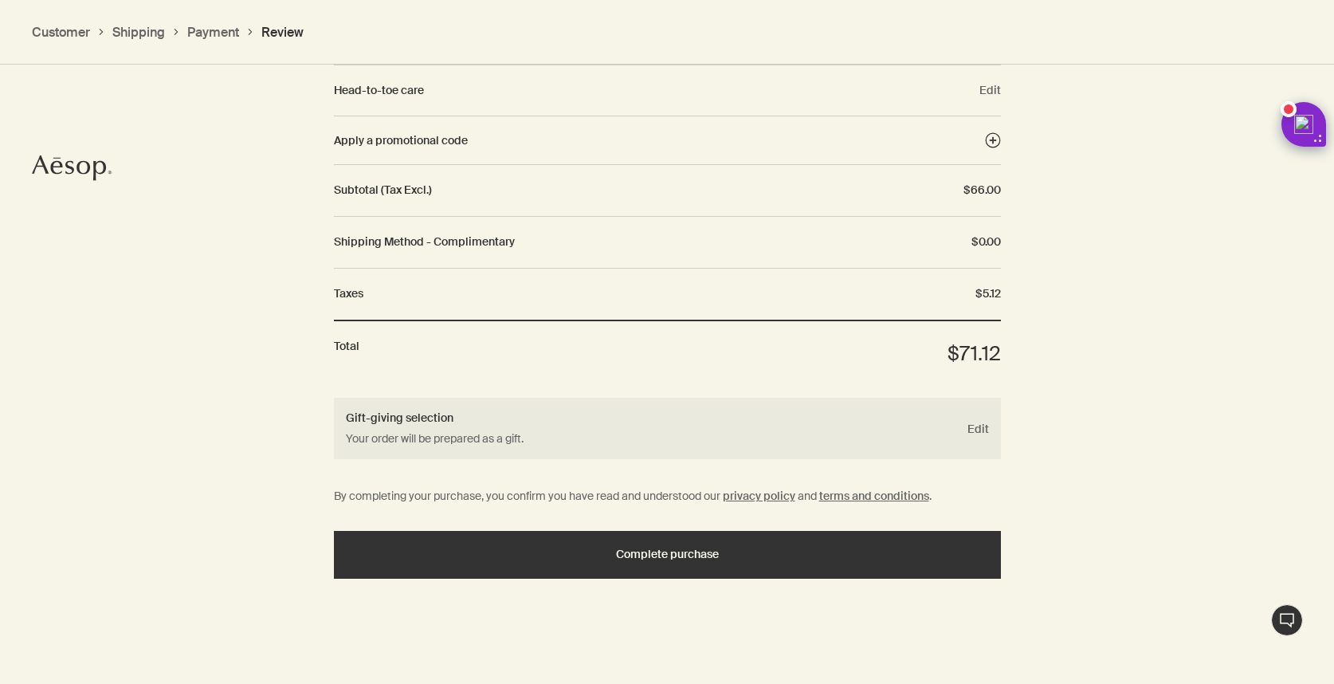
scroll to position [1823, 0]
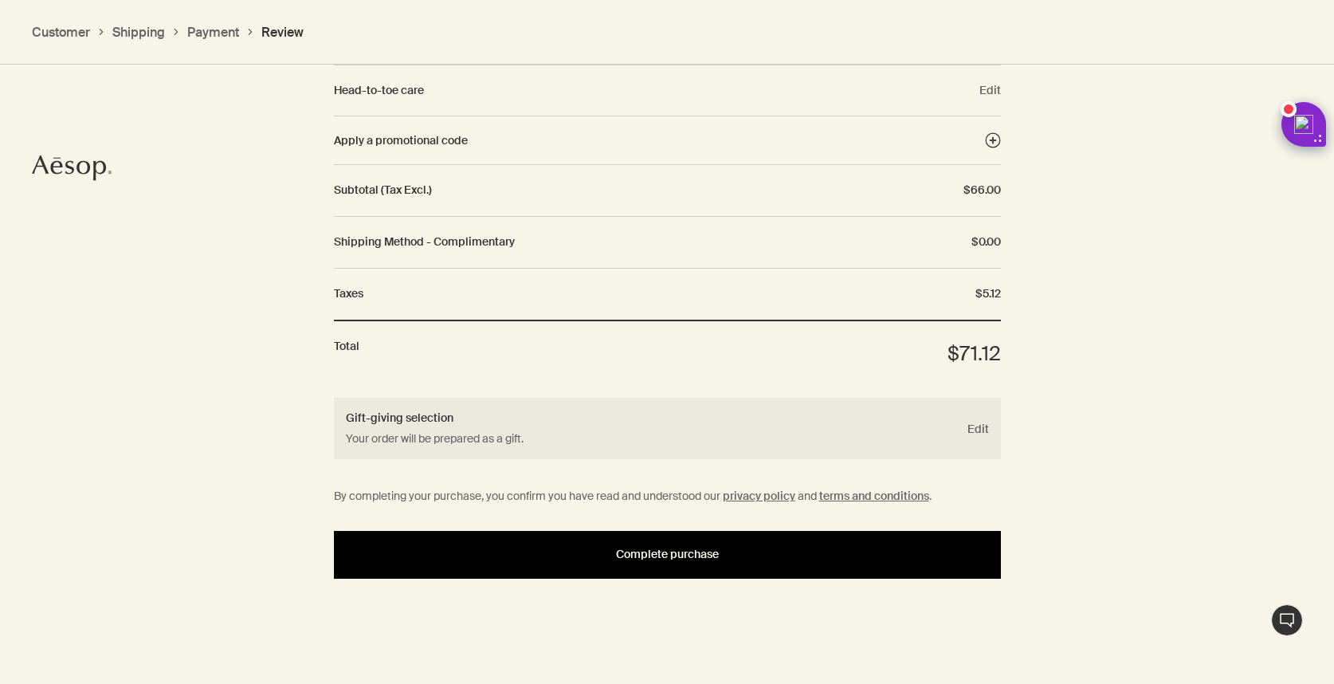
click at [667, 566] on button "Complete purchase" at bounding box center [667, 555] width 667 height 48
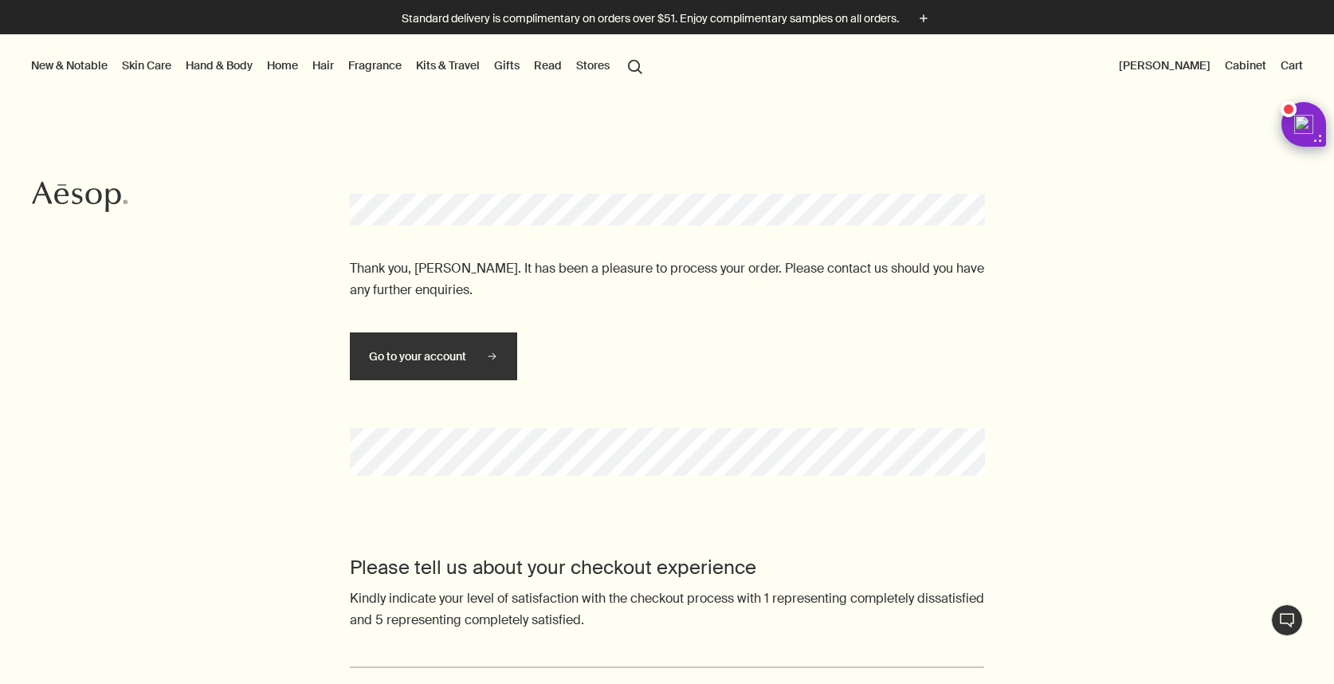
click at [1056, 454] on div "Thank you, [PERSON_NAME]. It has been a pleasure to process your order. Please …" at bounding box center [667, 307] width 1334 height 418
